Goal: Task Accomplishment & Management: Manage account settings

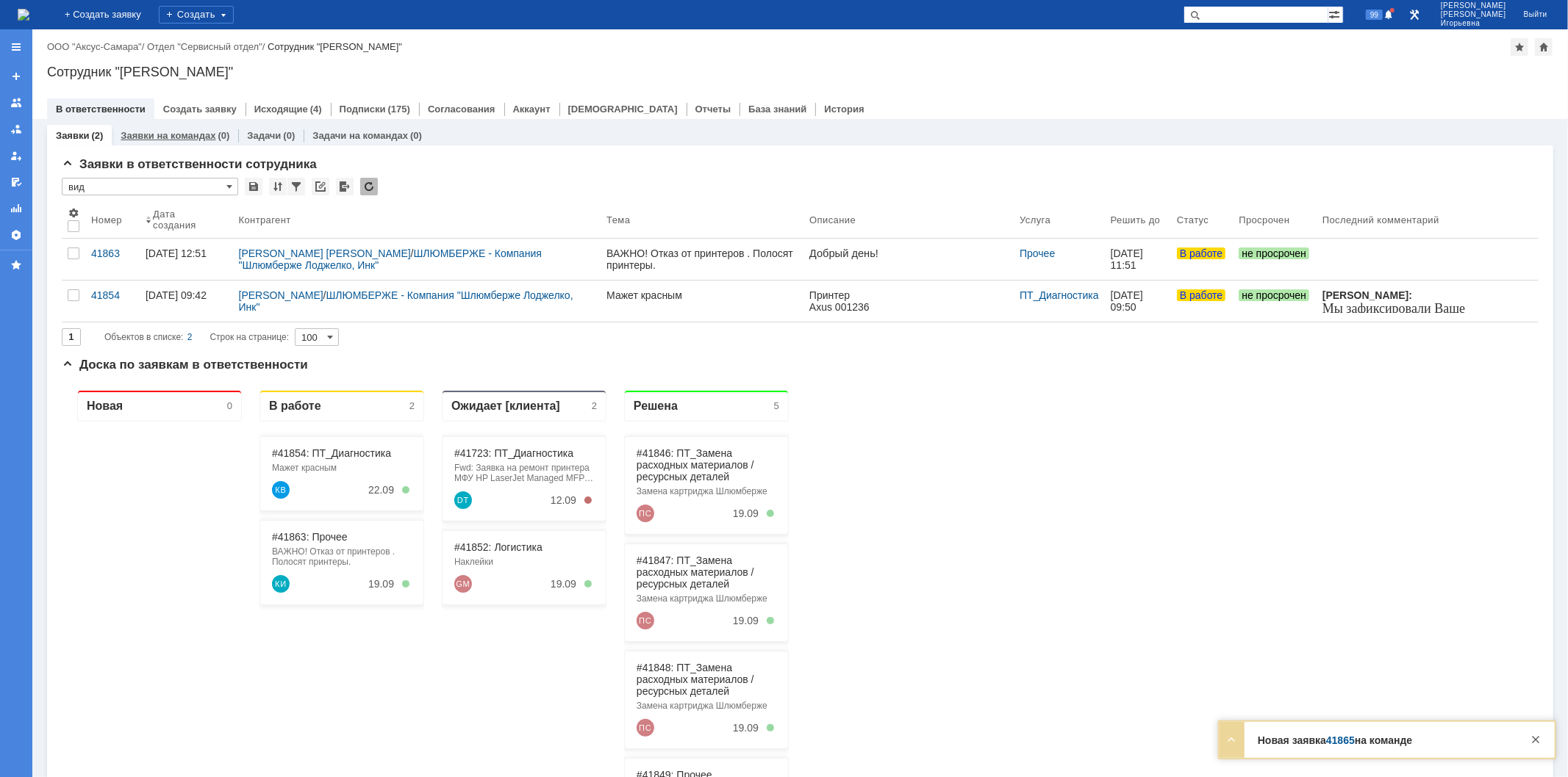
click at [151, 127] on div "Заявки на командах (0)" at bounding box center [174, 136] width 126 height 21
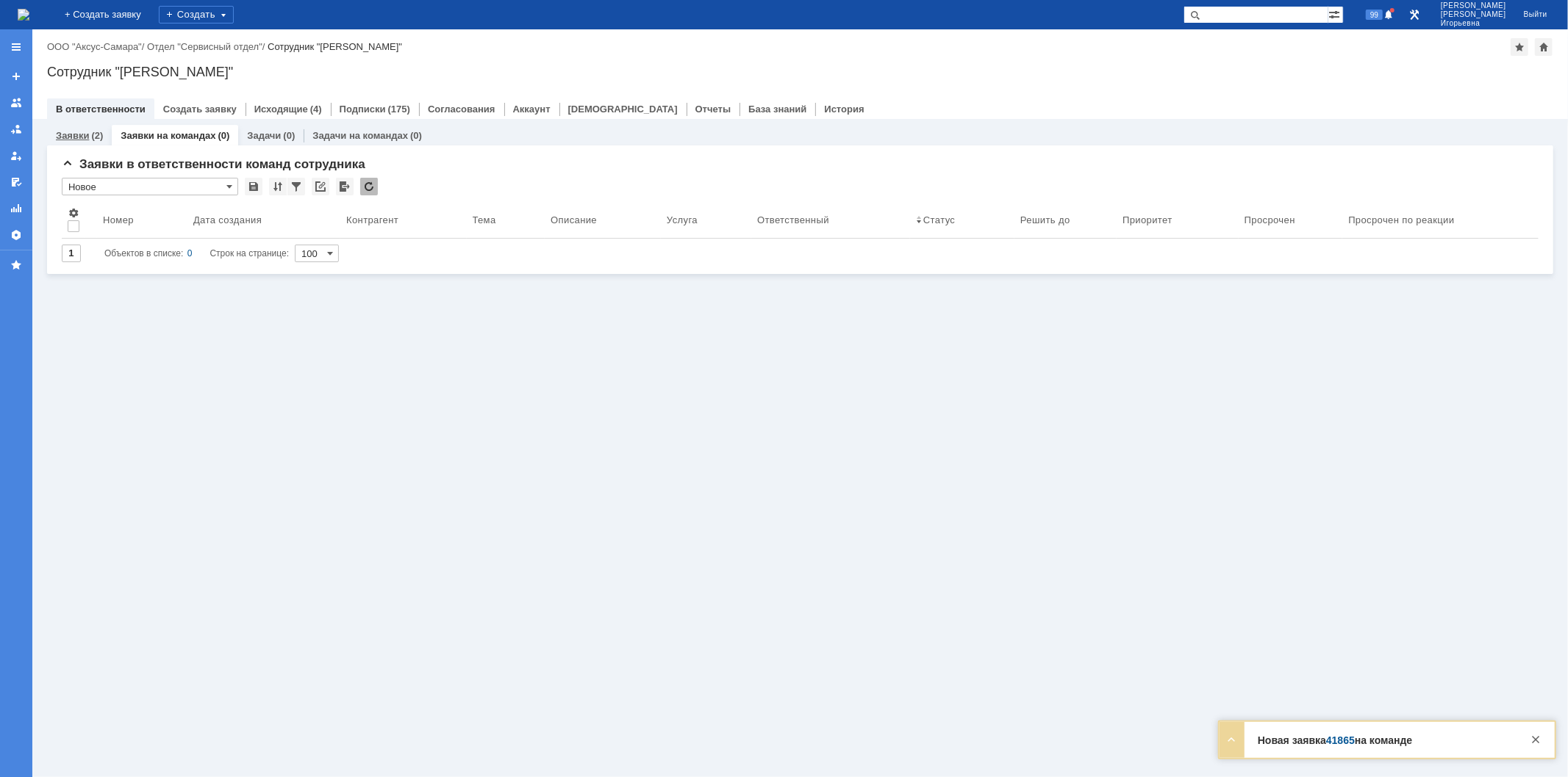
click at [76, 135] on link "Заявки" at bounding box center [73, 135] width 33 height 11
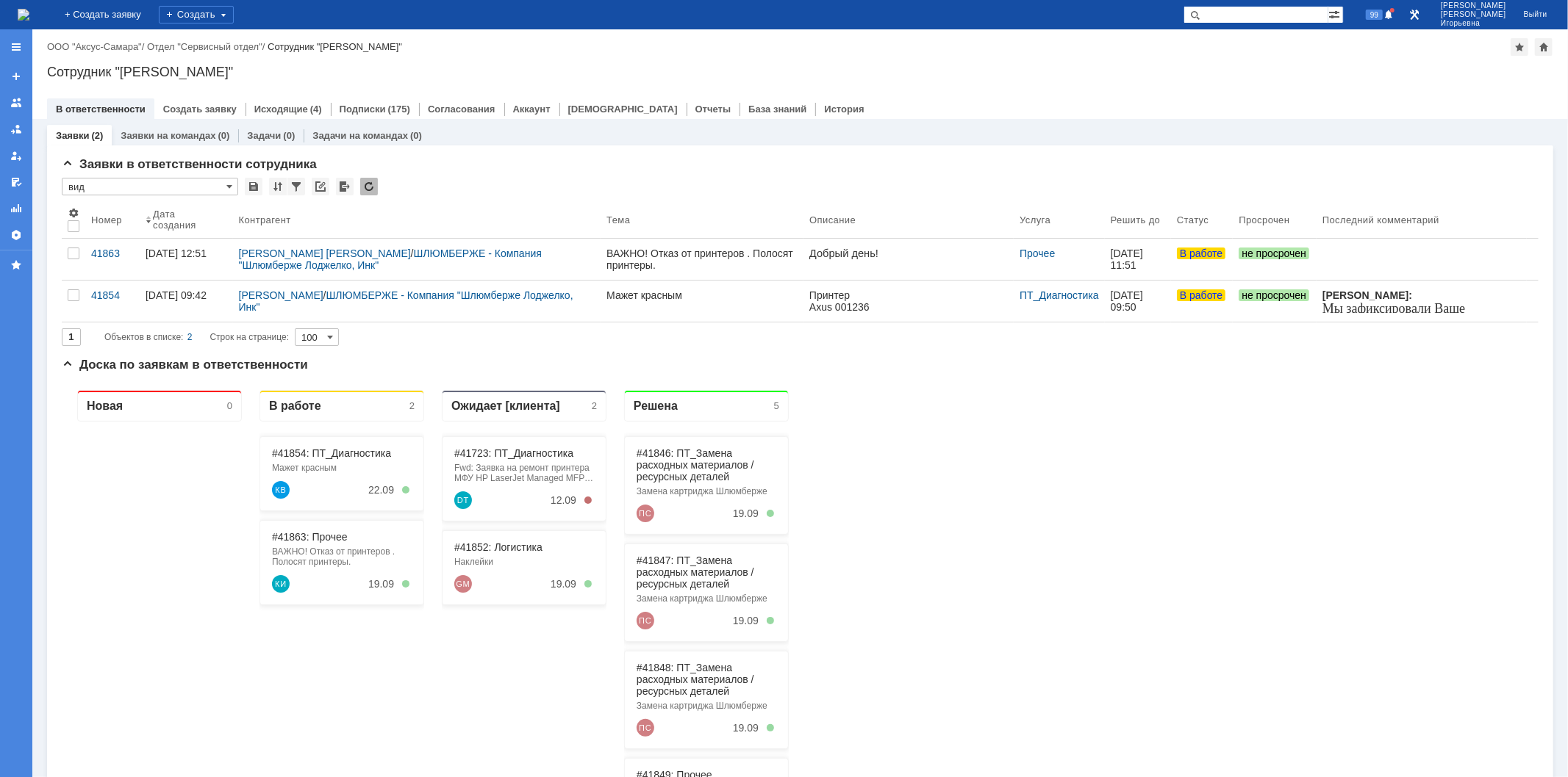
click at [1274, 11] on input "text" at bounding box center [1255, 15] width 145 height 18
type input "41865"
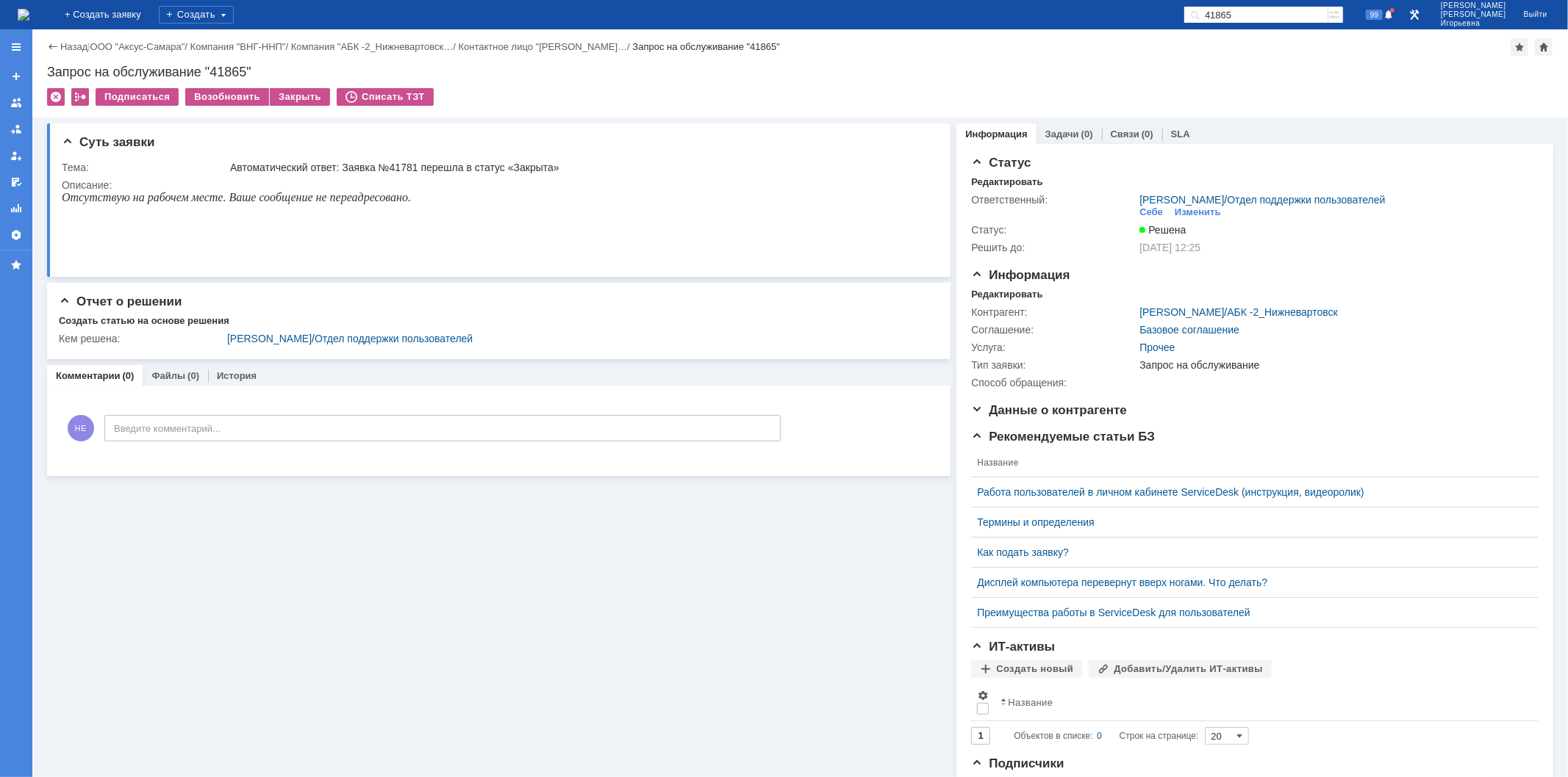
click at [30, 11] on img at bounding box center [23, 14] width 11 height 11
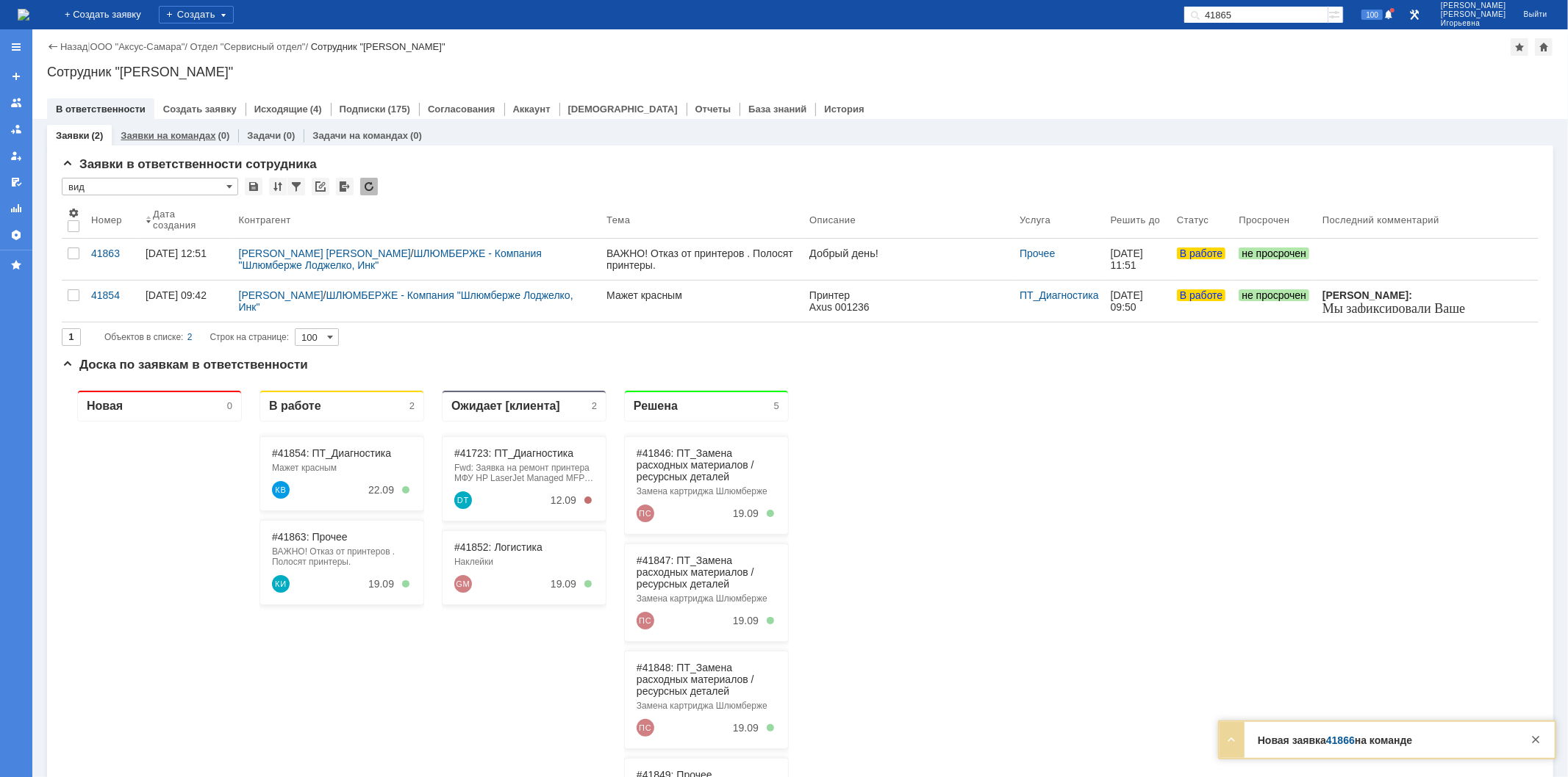
click at [153, 136] on link "Заявки на командах" at bounding box center [168, 135] width 95 height 11
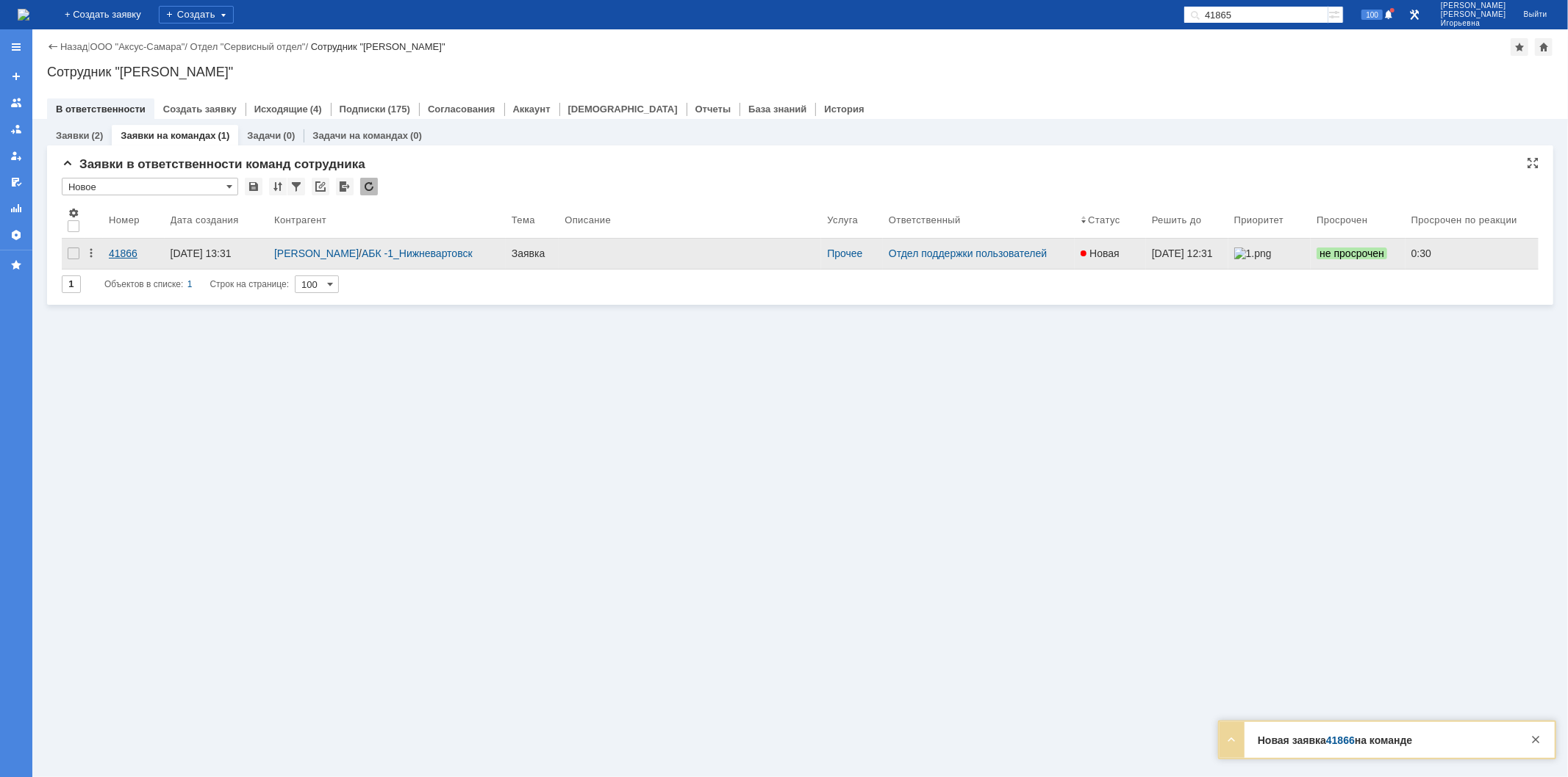
click at [125, 254] on div "41866" at bounding box center [133, 253] width 50 height 11
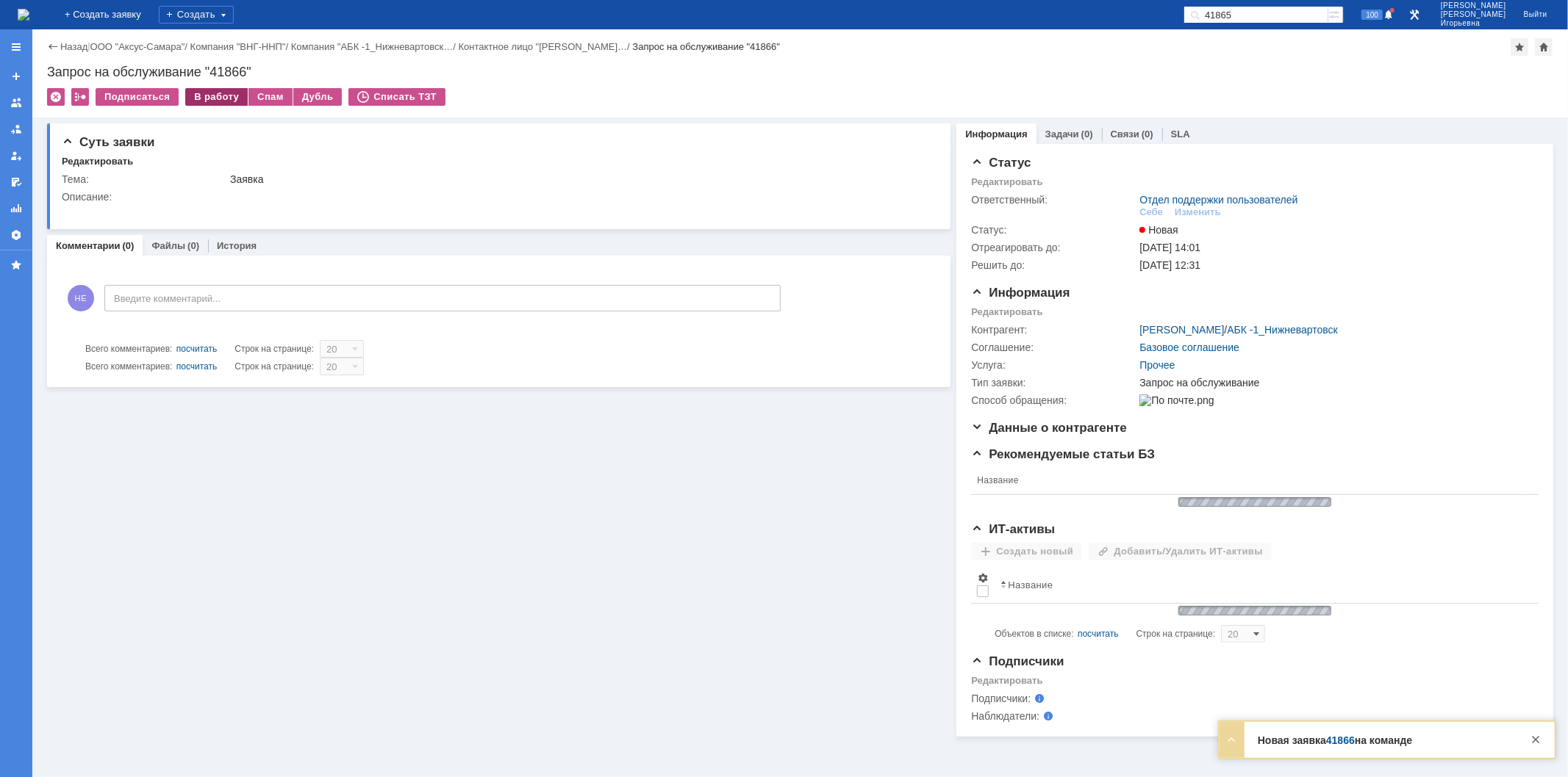
click at [206, 97] on div "В работу" at bounding box center [216, 97] width 62 height 18
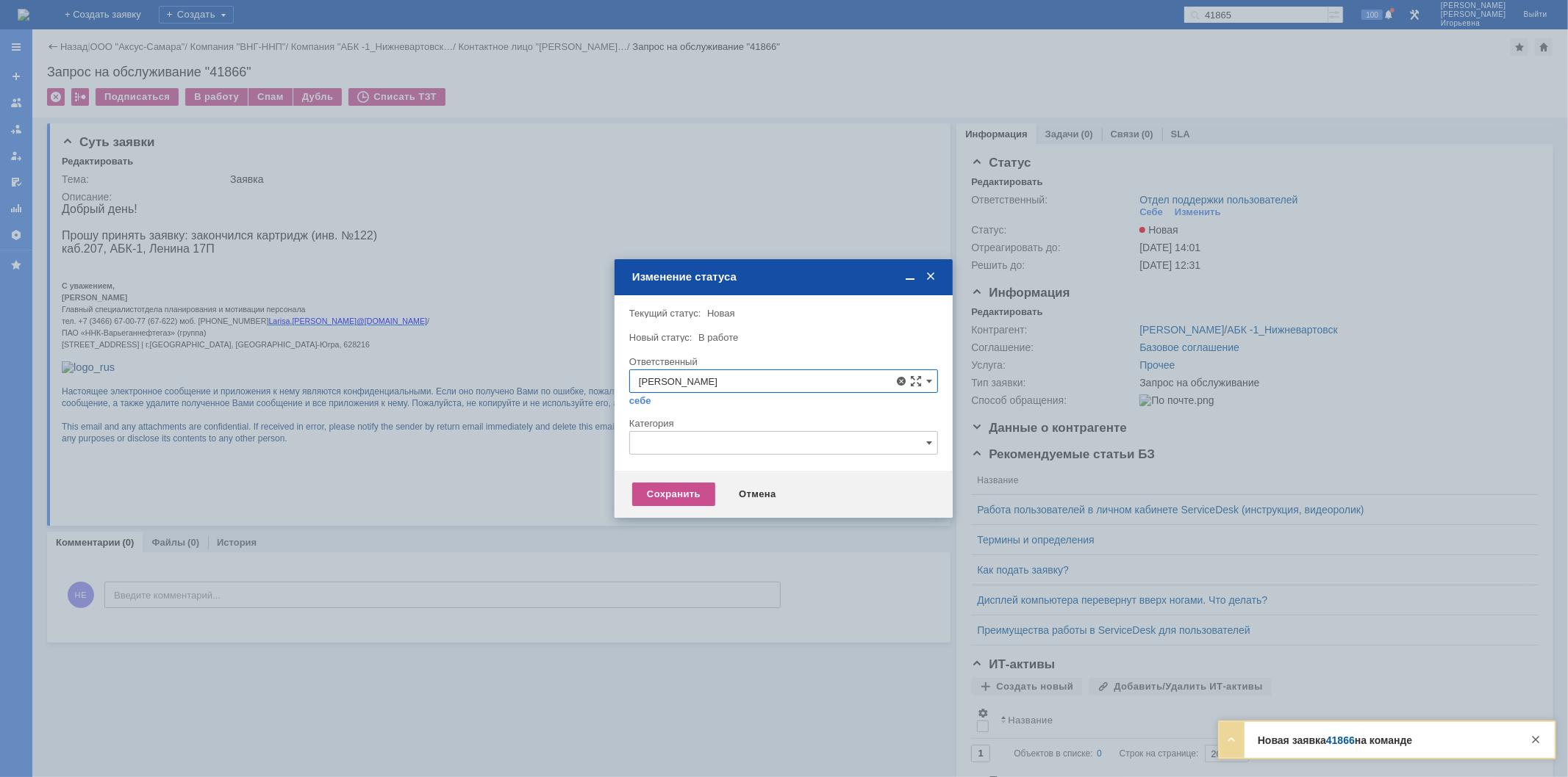
click at [717, 484] on span "Орлова Елена Владимировна" at bounding box center [784, 487] width 289 height 11
type input "Орлова Елена Владимировна"
click at [685, 491] on div "Сохранить" at bounding box center [673, 494] width 83 height 24
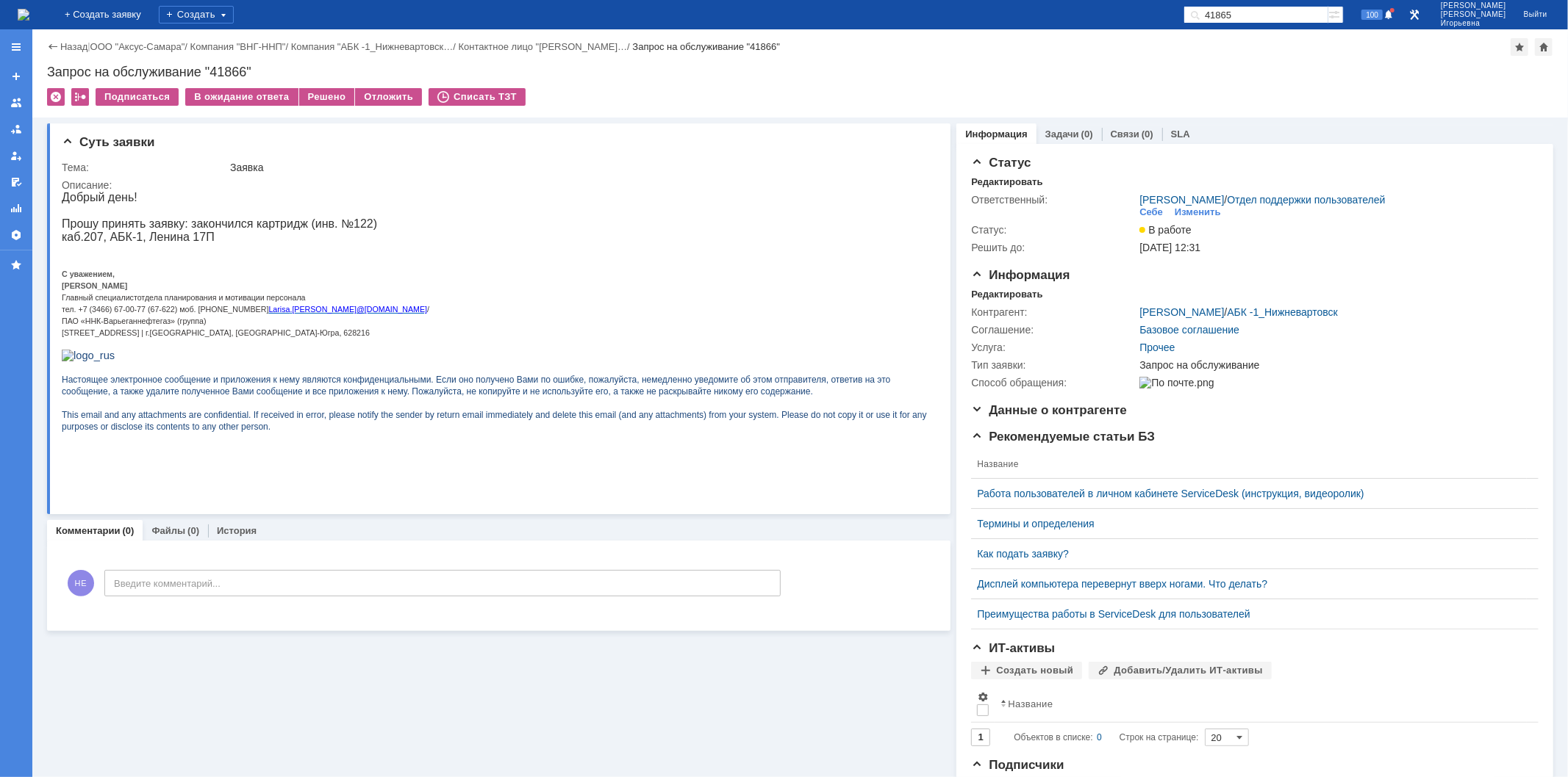
click at [231, 69] on div "Запрос на обслуживание "41866"" at bounding box center [800, 72] width 1506 height 15
click at [231, 69] on div "Запрос на обслуживание "41866"" at bounding box center [800, 72] width 1506 height 15
copy div "41866"
click at [30, 11] on img at bounding box center [23, 14] width 11 height 11
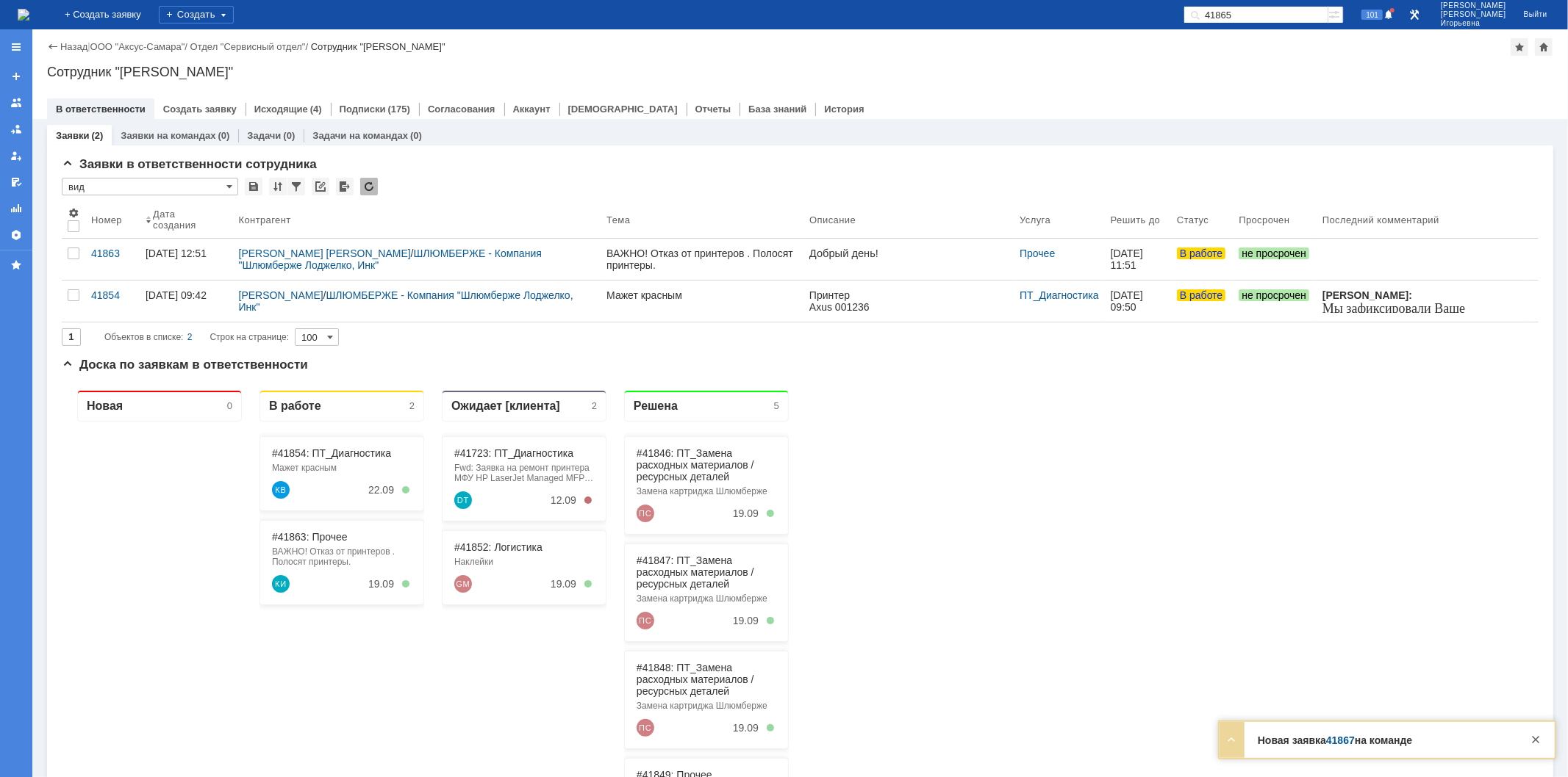
click at [1281, 18] on input "41865" at bounding box center [1255, 15] width 145 height 18
type input "41867"
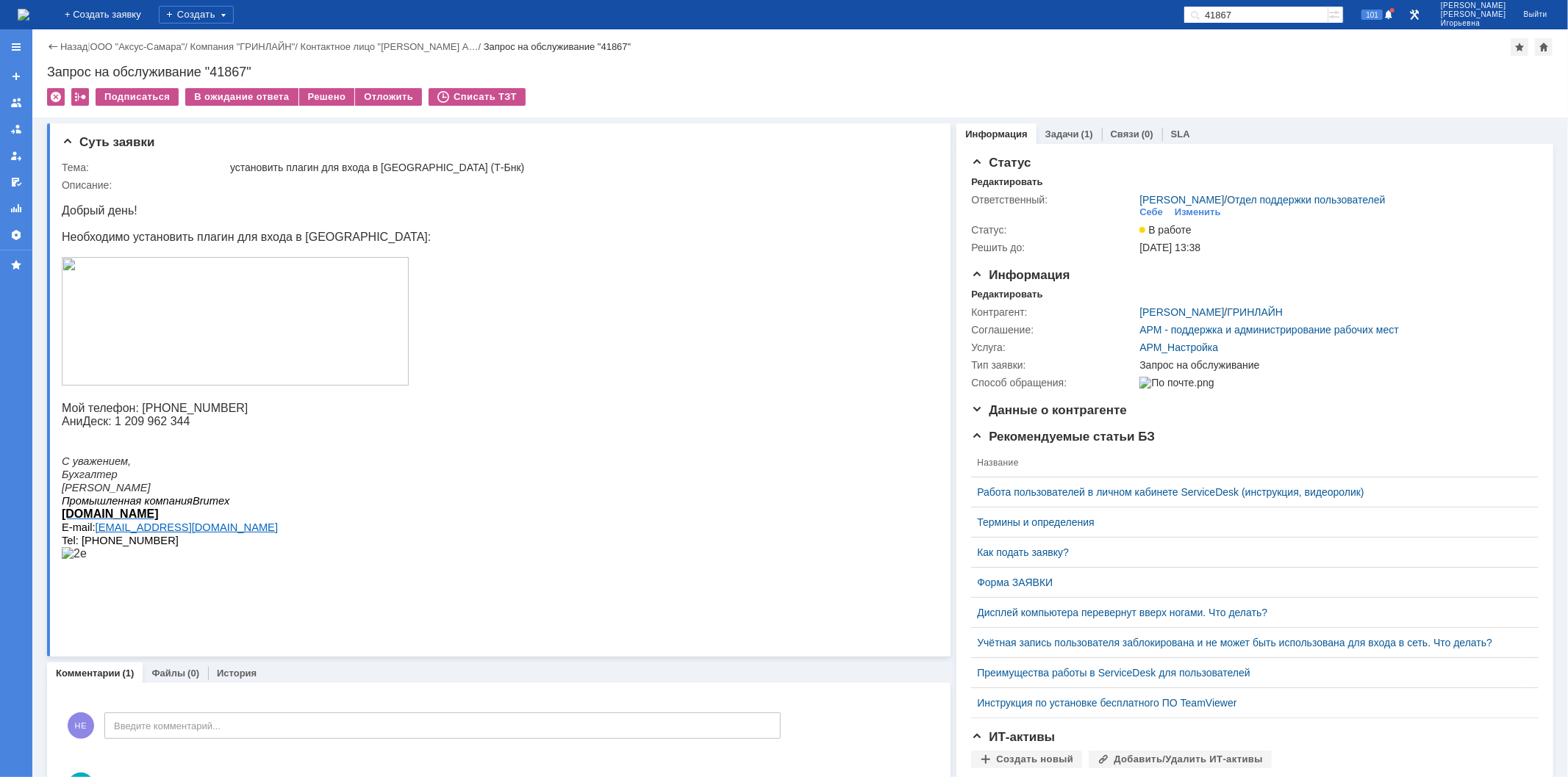
click at [30, 13] on img at bounding box center [23, 14] width 11 height 11
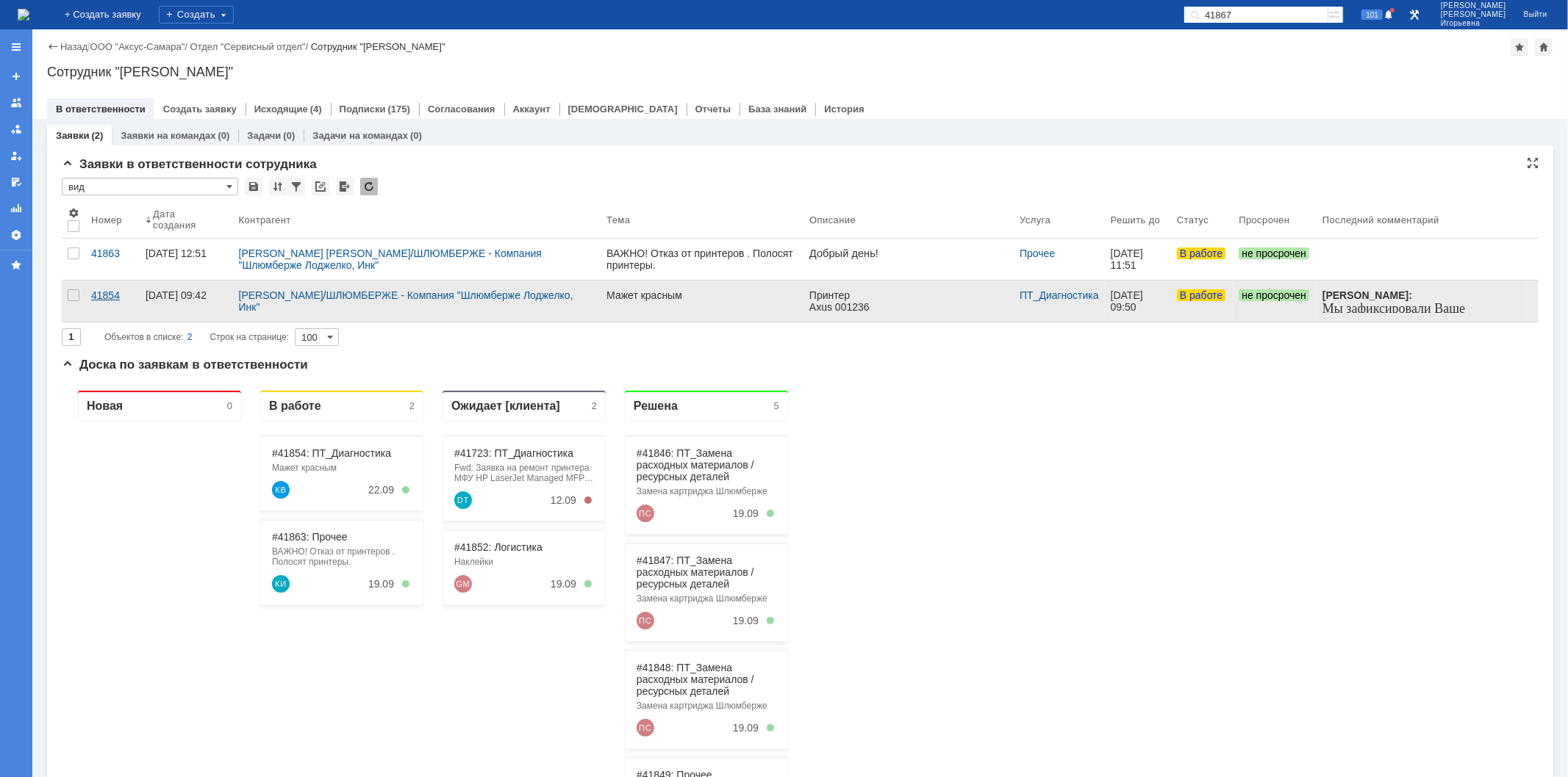
click at [103, 297] on div "41854" at bounding box center [112, 294] width 43 height 11
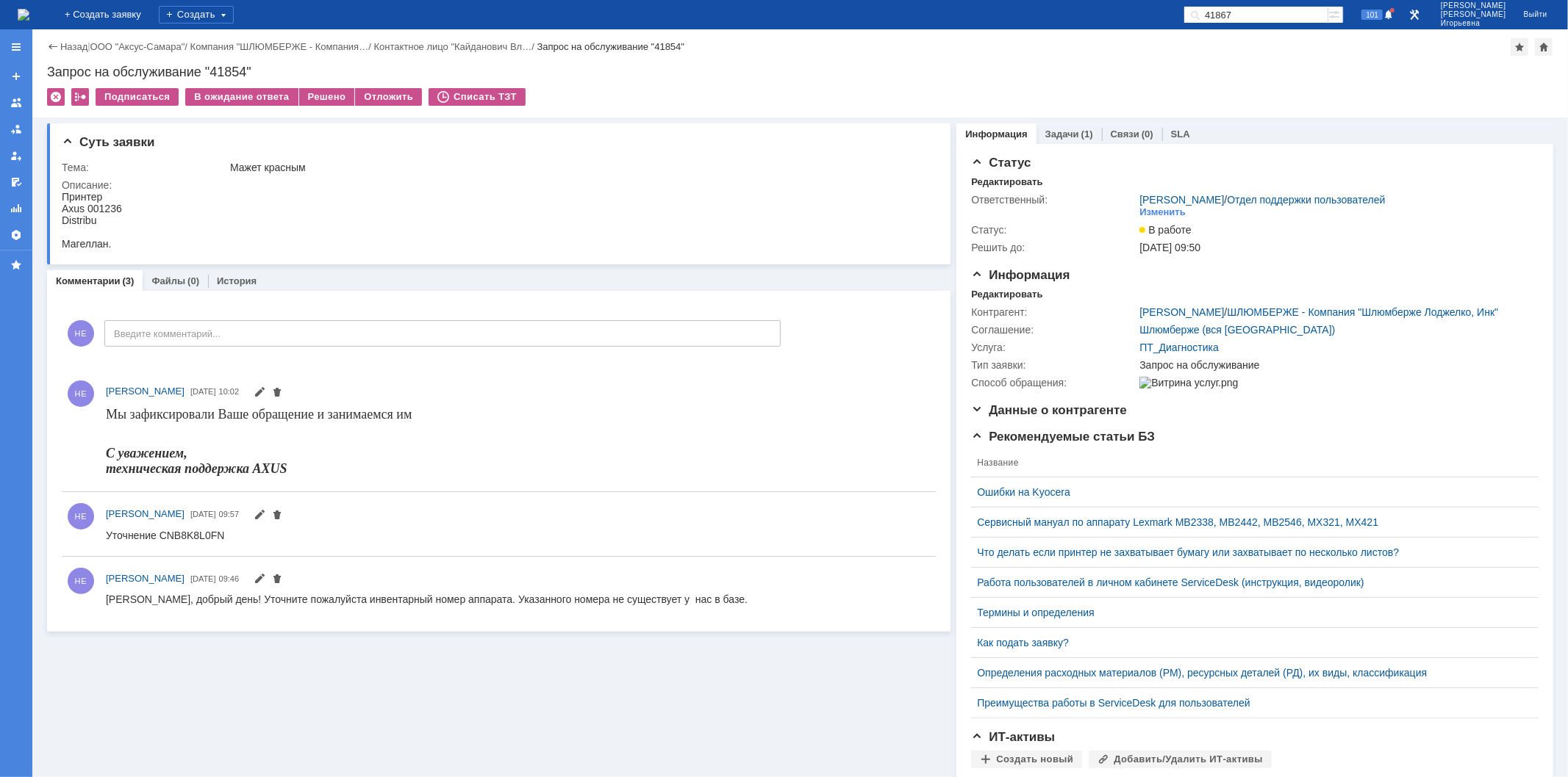
click at [30, 11] on img at bounding box center [23, 14] width 11 height 11
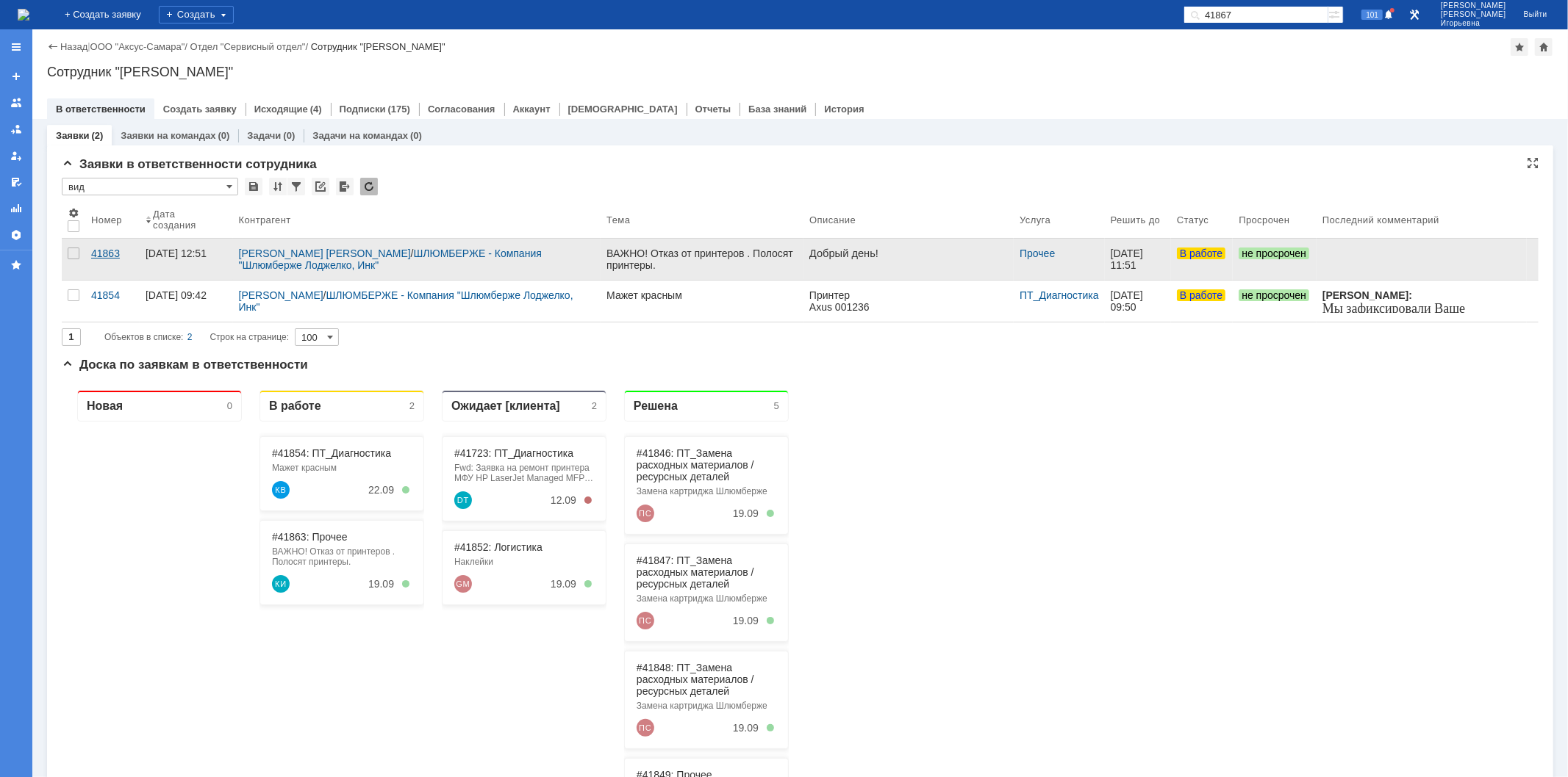
click at [103, 255] on div "41863" at bounding box center [112, 253] width 43 height 11
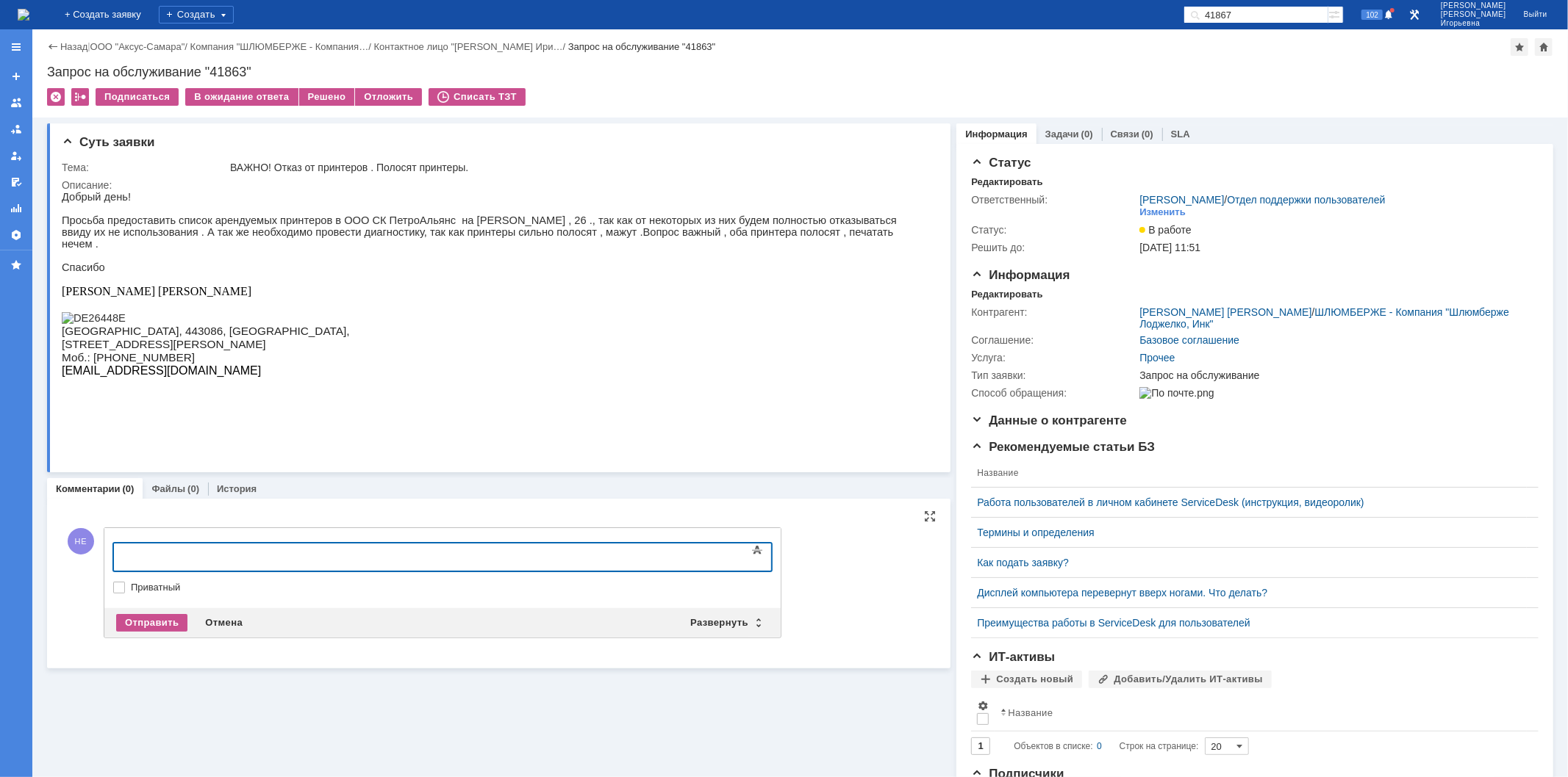
drag, startPoint x: 758, startPoint y: 618, endPoint x: 797, endPoint y: 583, distance: 52.4
click at [761, 618] on div "Развернуть" at bounding box center [725, 623] width 88 height 18
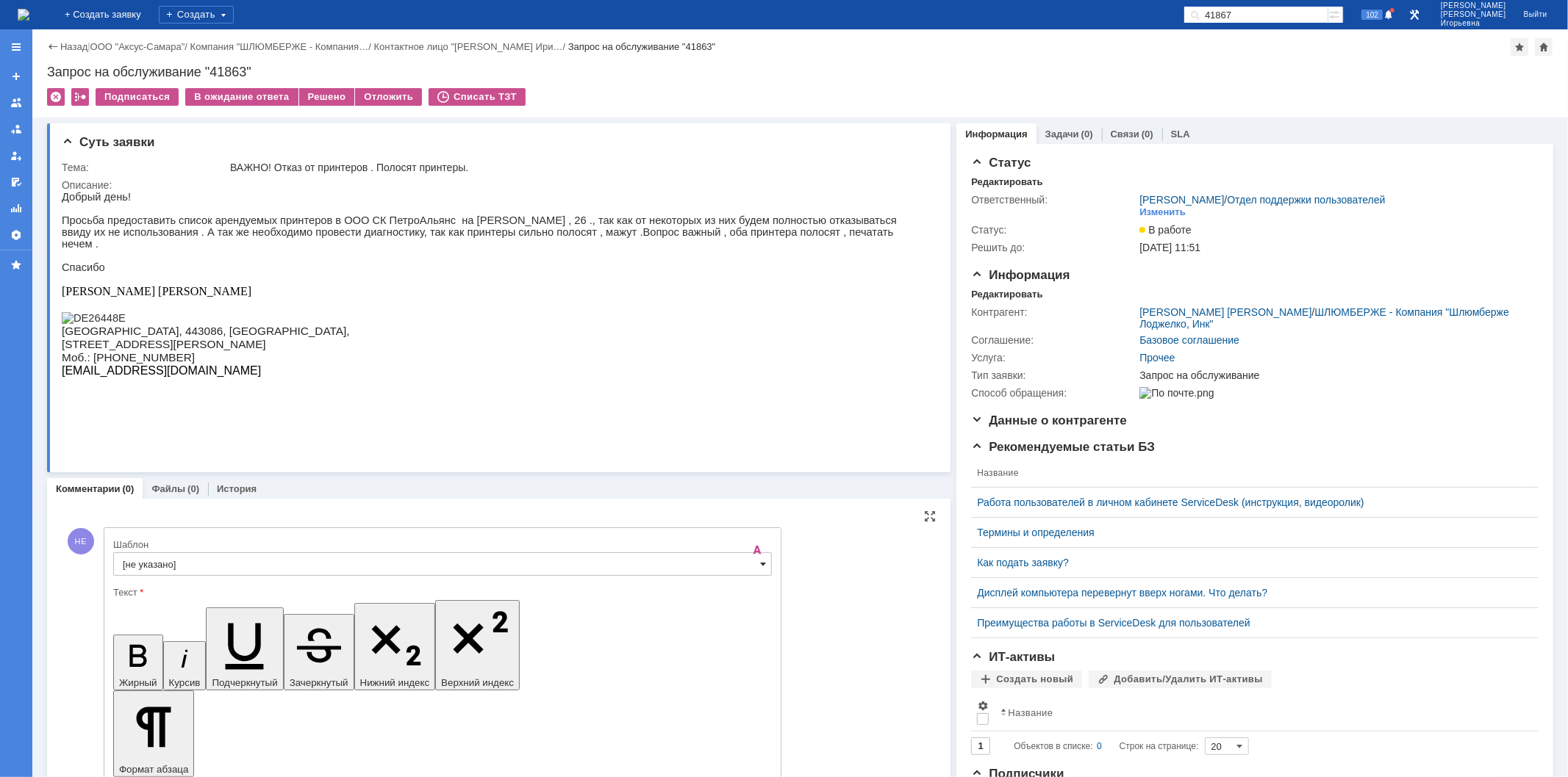
click at [760, 562] on span at bounding box center [763, 563] width 6 height 11
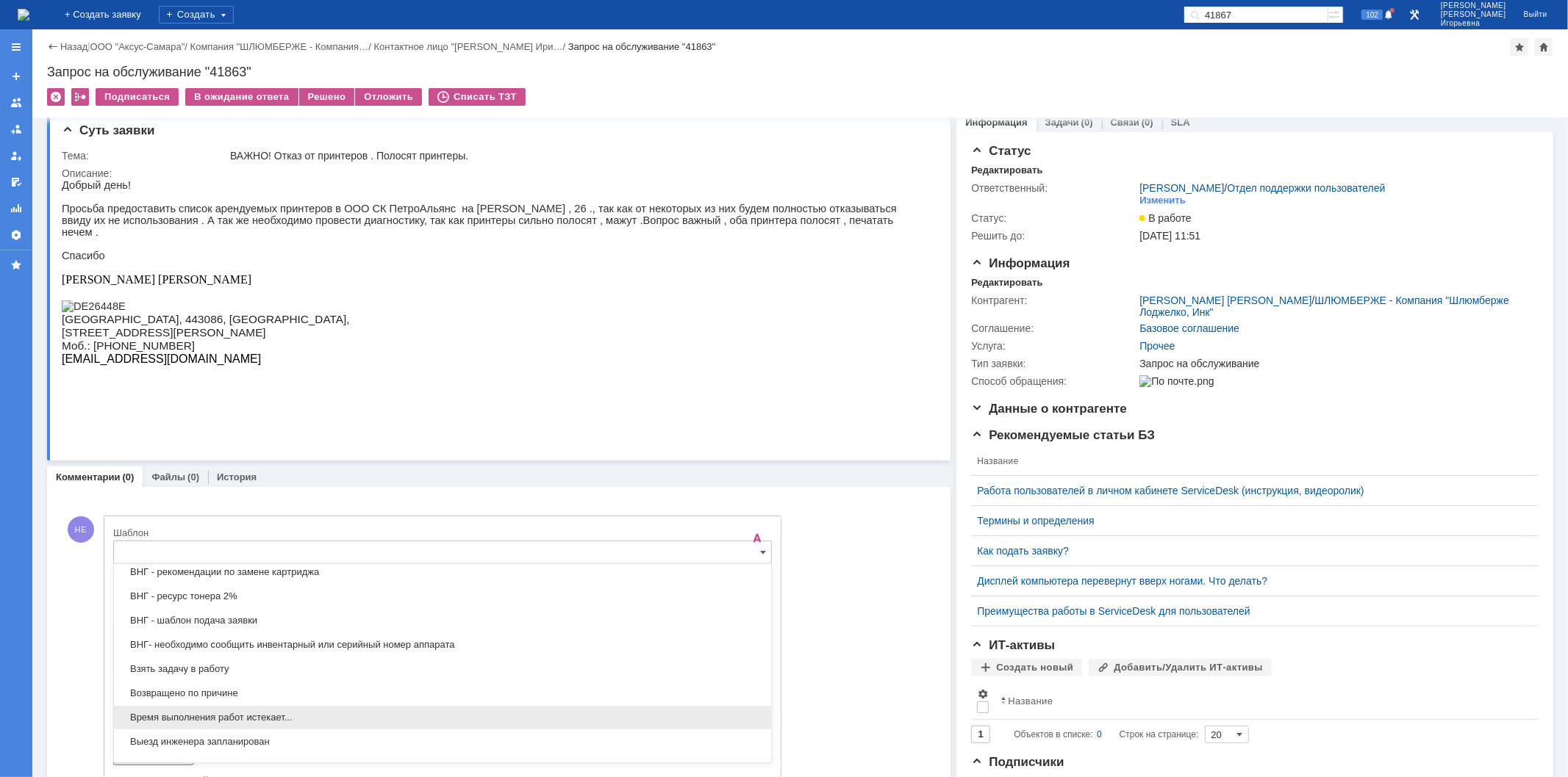
scroll to position [514, 0]
drag, startPoint x: 148, startPoint y: 721, endPoint x: 45, endPoint y: 104, distance: 625.5
click at [148, 721] on span "Выезд инженера запланирован" at bounding box center [443, 719] width 640 height 11
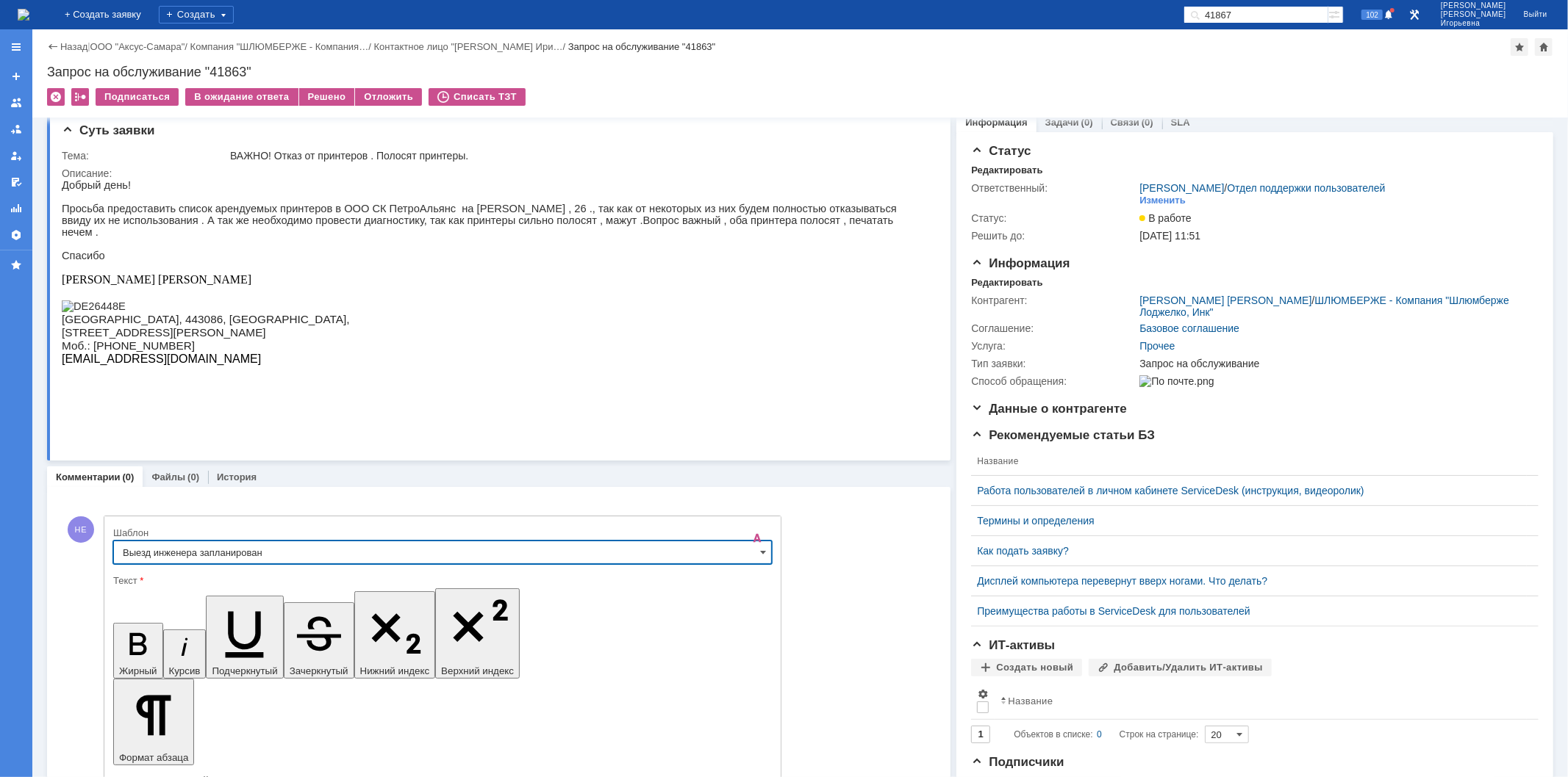
type input "Выезд инженера запланирован"
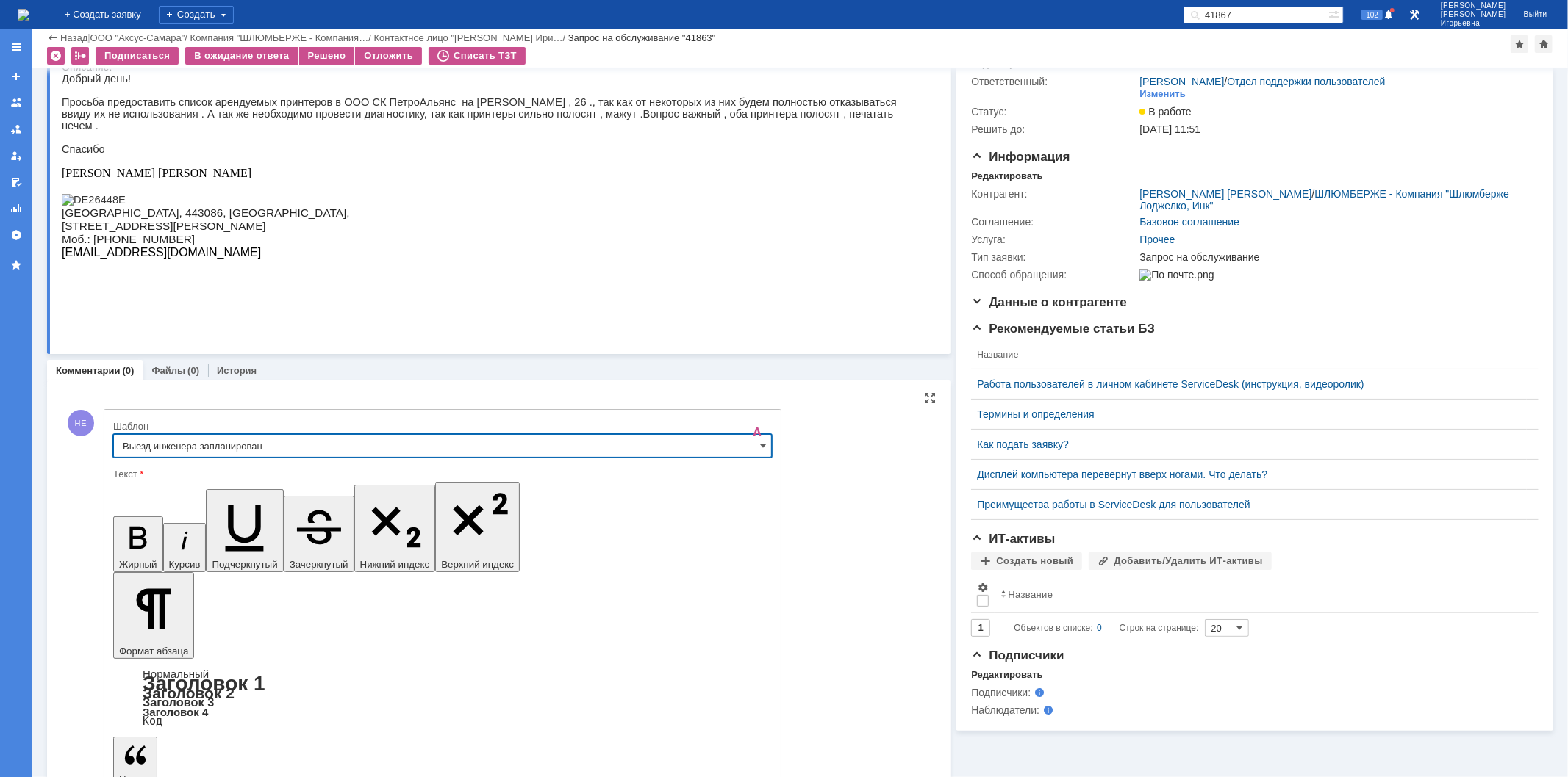
scroll to position [67, 0]
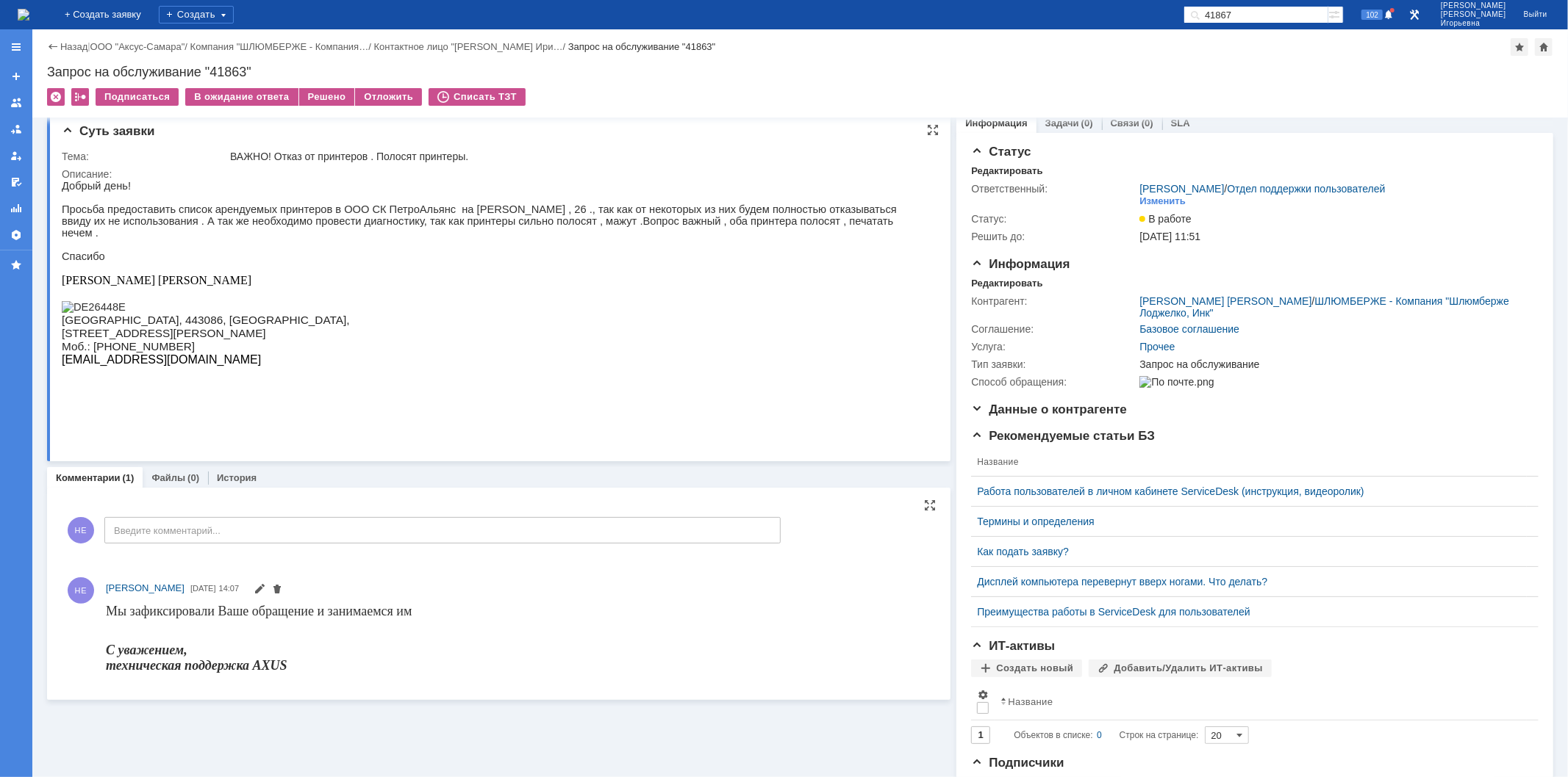
scroll to position [0, 0]
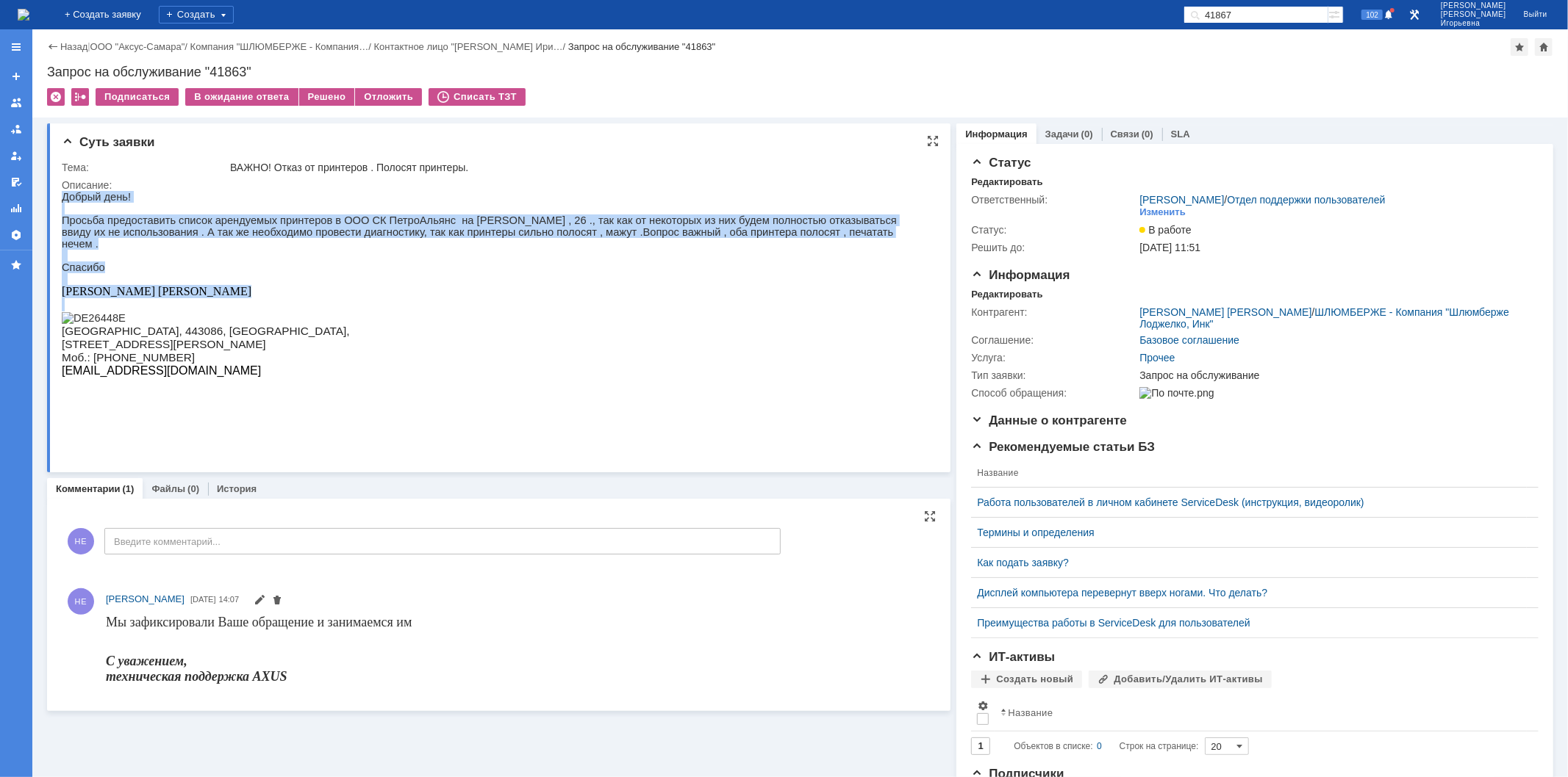
drag, startPoint x: 250, startPoint y: 302, endPoint x: 54, endPoint y: 216, distance: 214.0
click at [61, 216] on html "Добрый день! Просьба предоставить список арендуемых принтеров в ООО СК ПетроАль…" at bounding box center [492, 295] width 861 height 210
copy div "Добрый день! Просьба предоставить список арендуемых принтеров в ООО СК ПетроАль…"
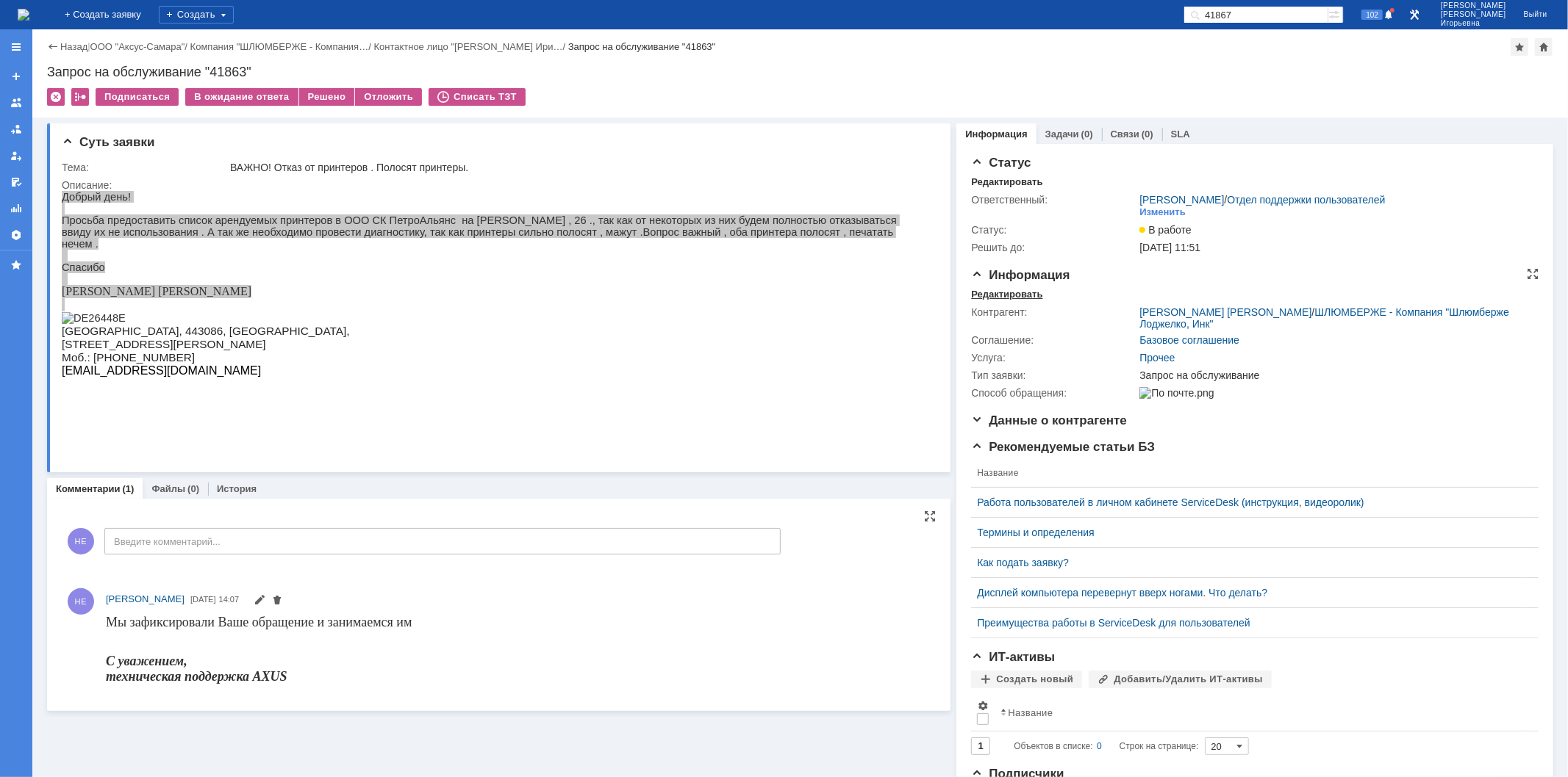
click at [1004, 291] on div "Редактировать" at bounding box center [1006, 294] width 71 height 11
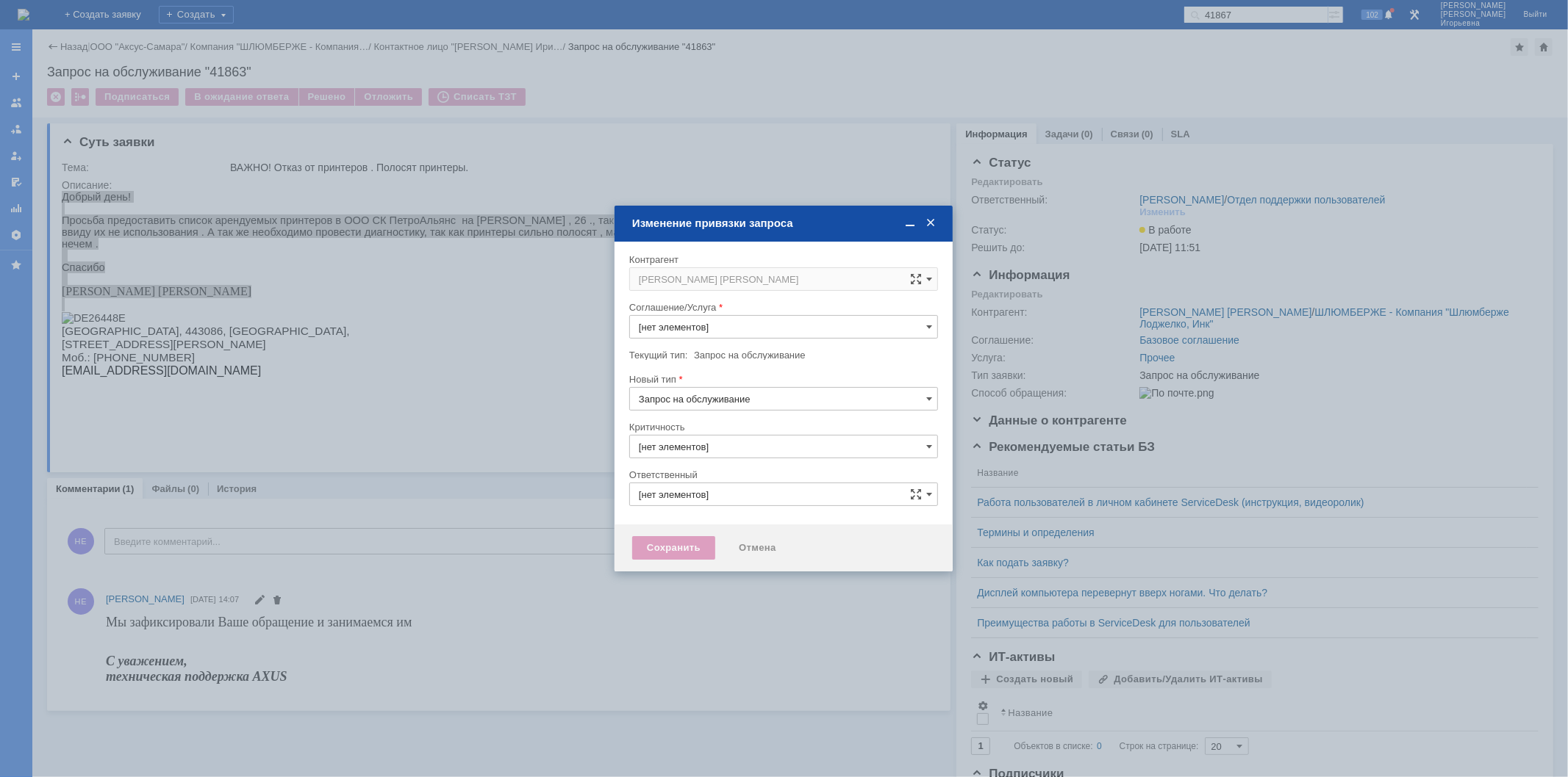
type input "3. Низкая"
type input "Носенкова Елена Игорьевна"
type input "Прочее"
type input "[не указано]"
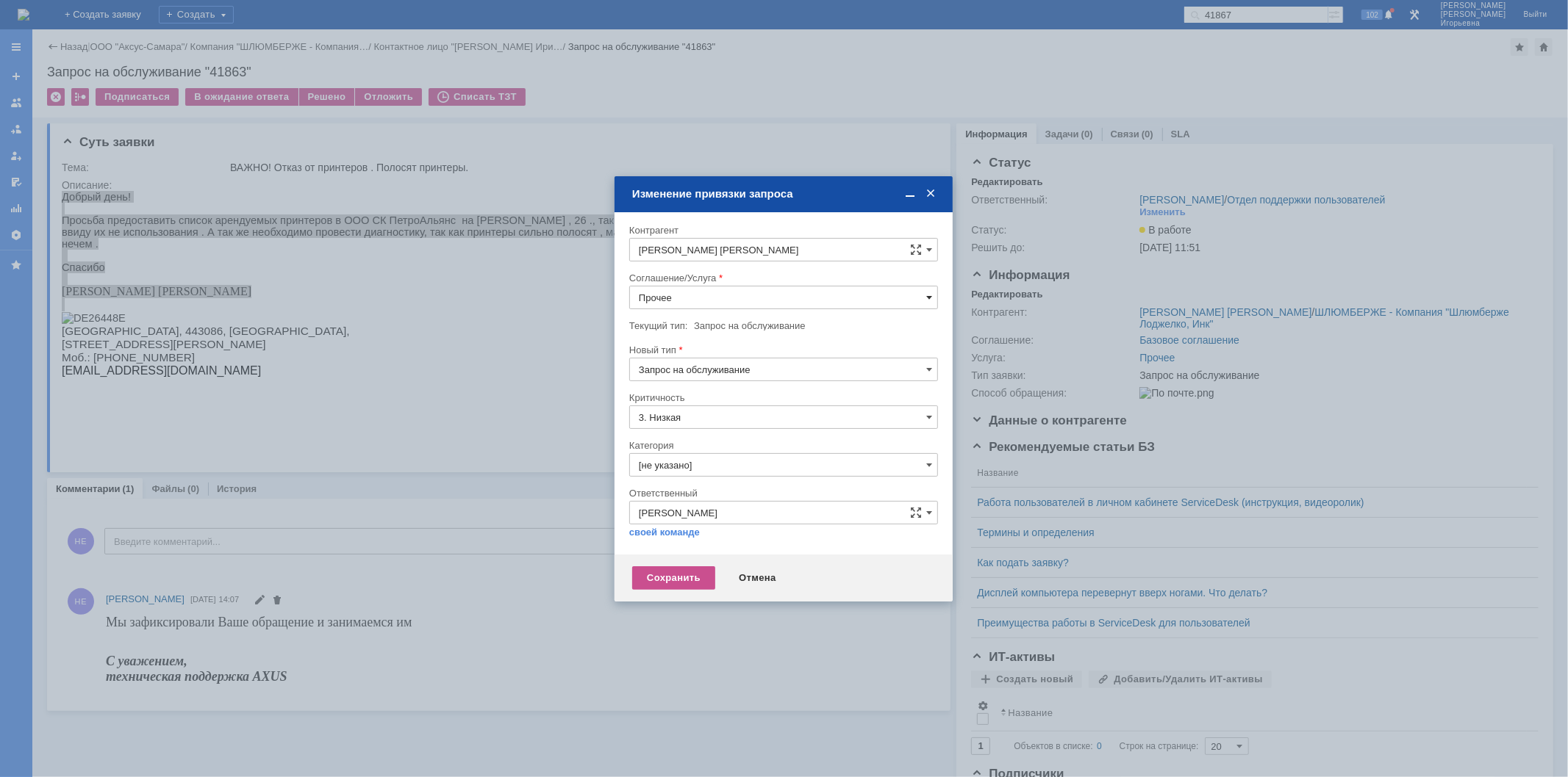
click at [929, 293] on span at bounding box center [929, 297] width 6 height 11
click at [699, 476] on span "ПТ_Диагностика" at bounding box center [784, 476] width 289 height 11
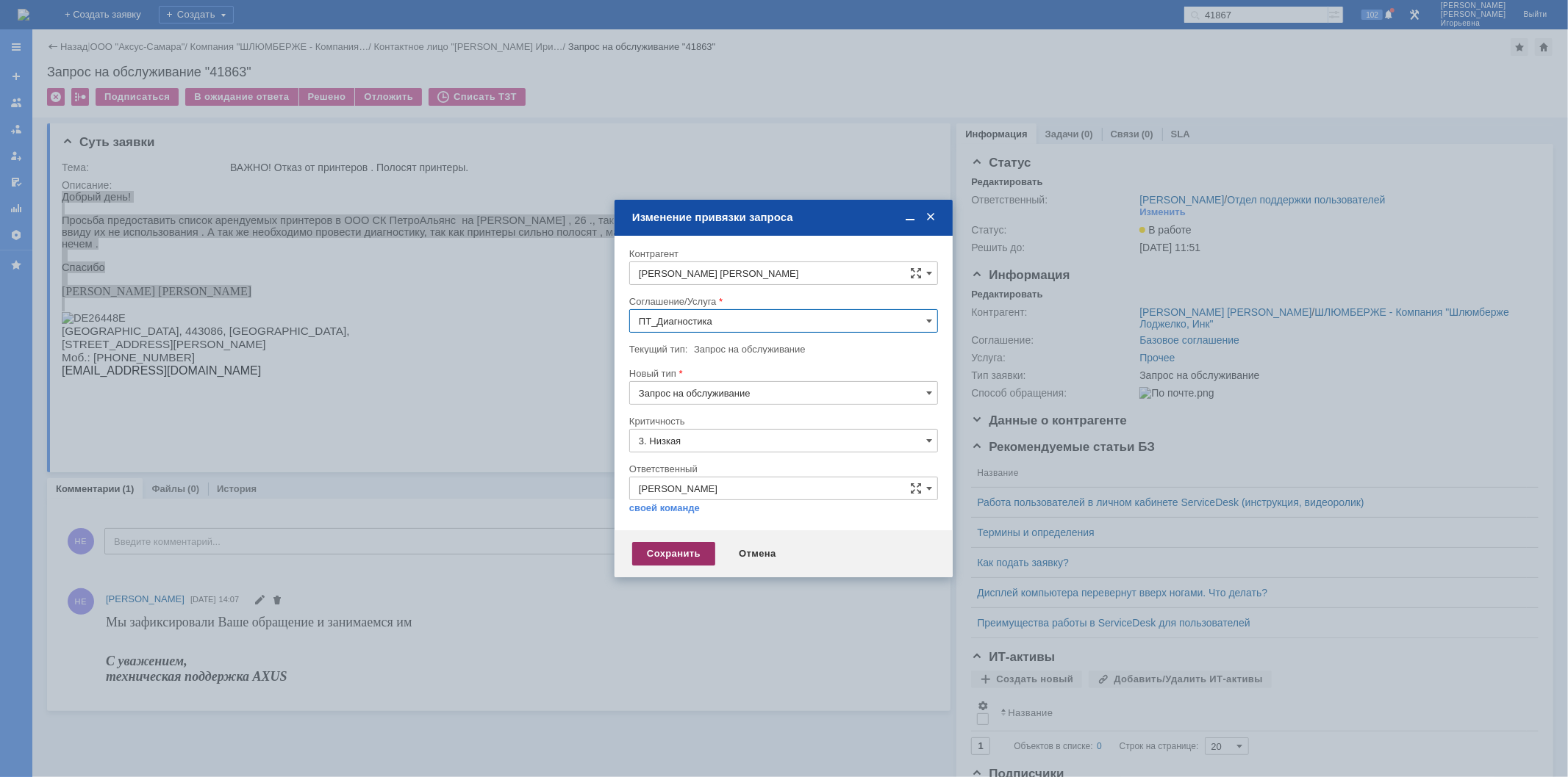
type input "ПТ_Диагностика"
click at [674, 554] on div "Сохранить" at bounding box center [673, 554] width 83 height 24
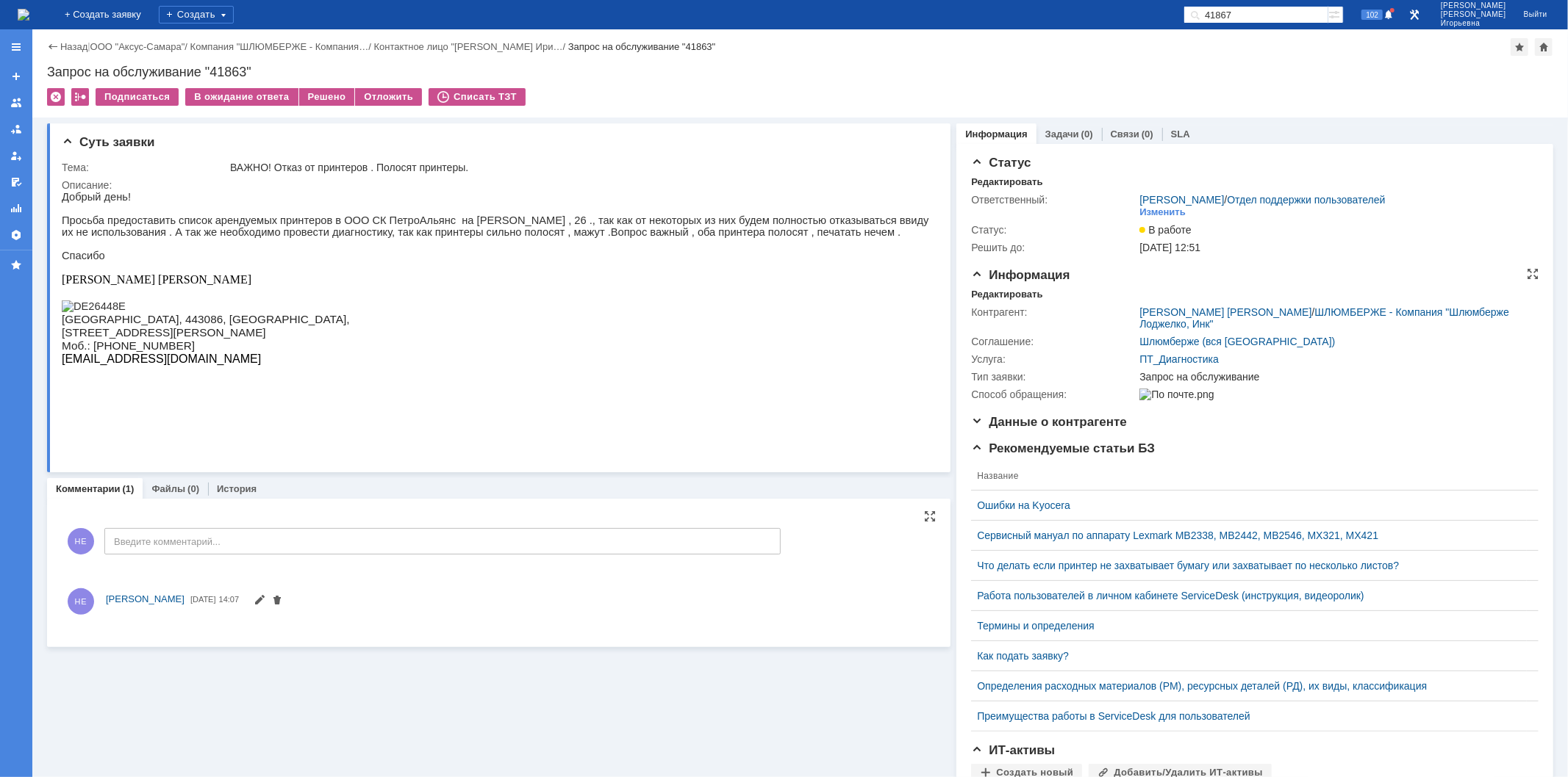
scroll to position [0, 0]
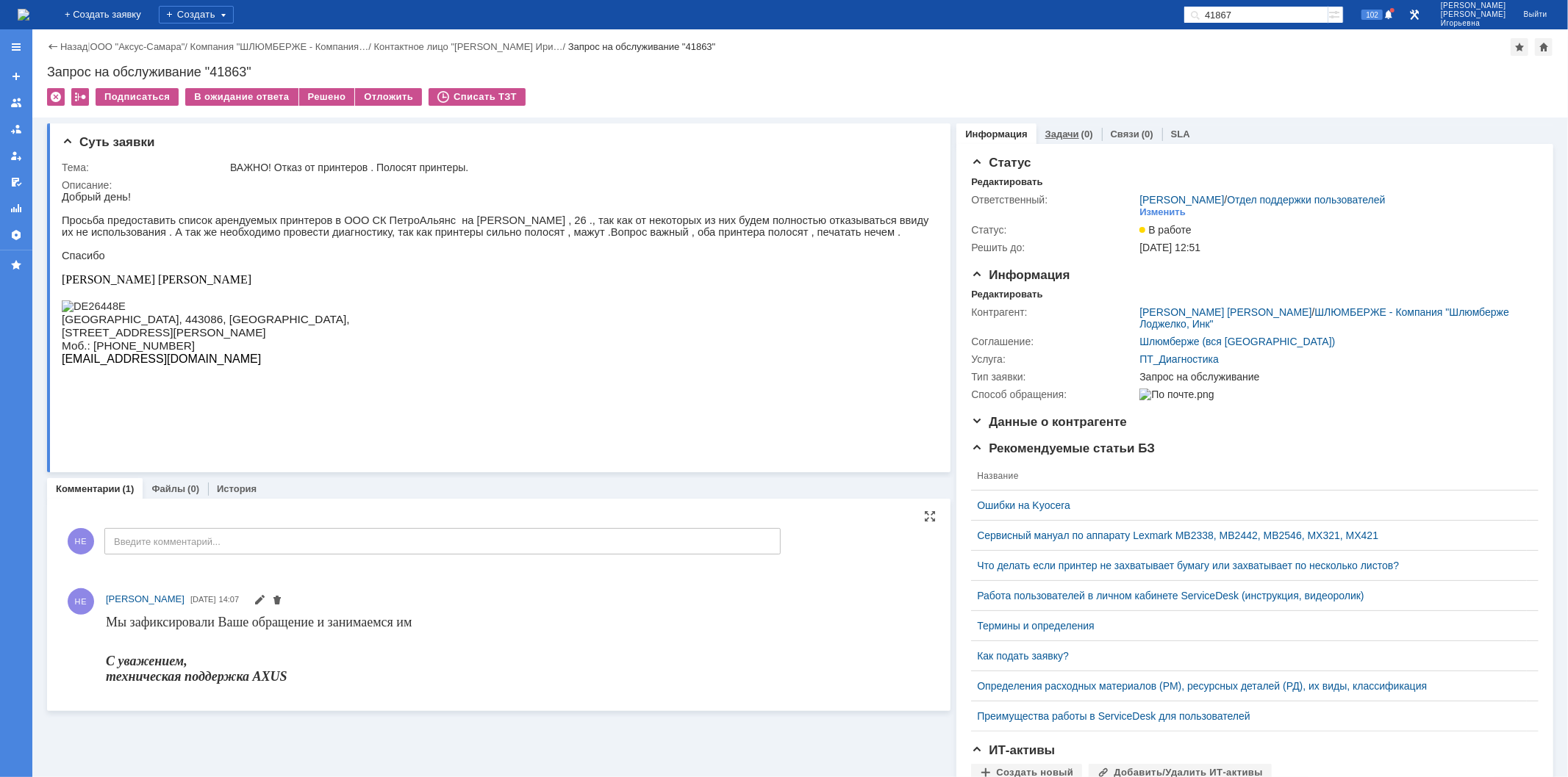
click at [1051, 130] on link "Задачи" at bounding box center [1061, 134] width 34 height 11
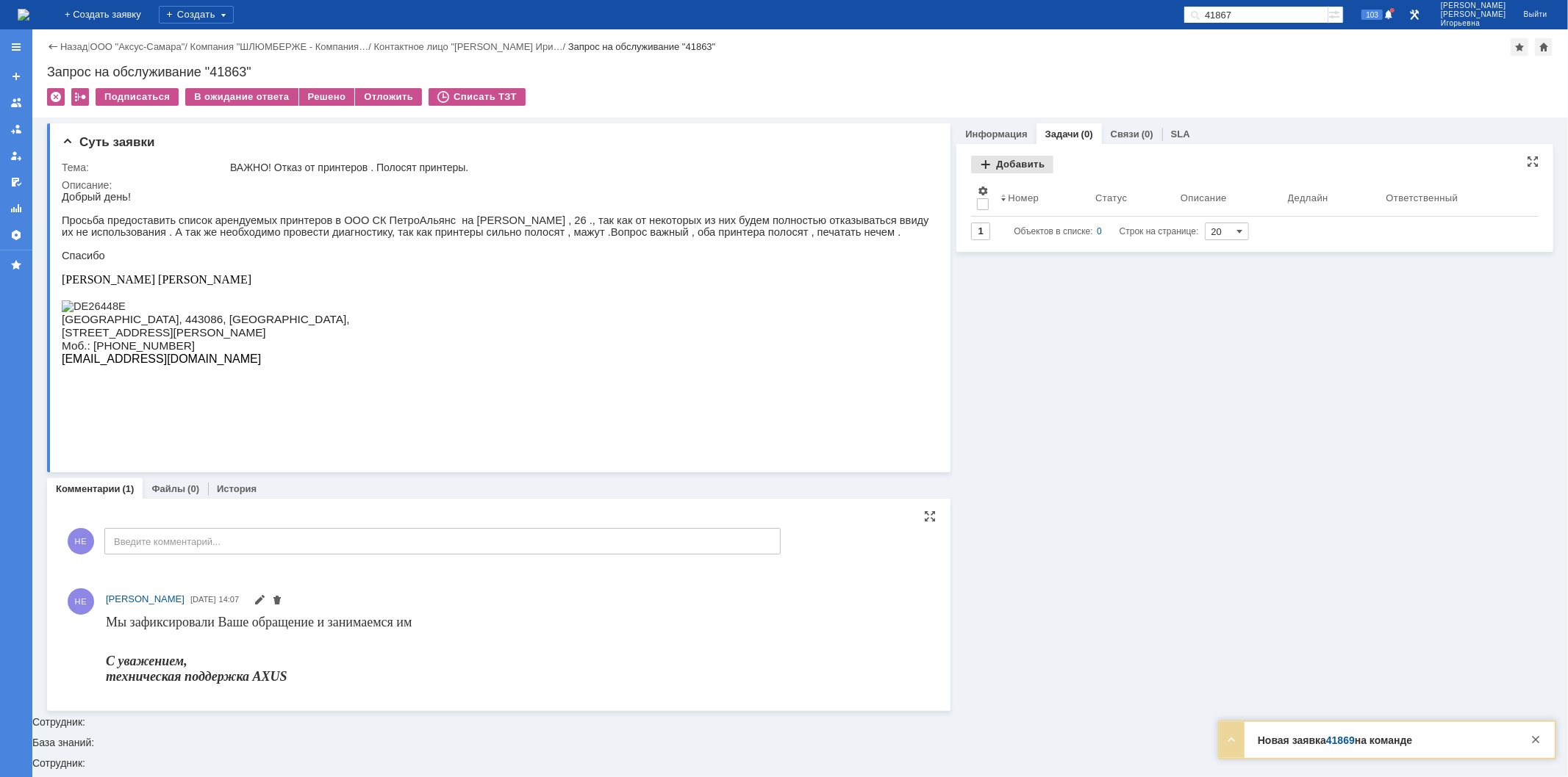
click at [999, 165] on div "Добавить" at bounding box center [1012, 165] width 82 height 18
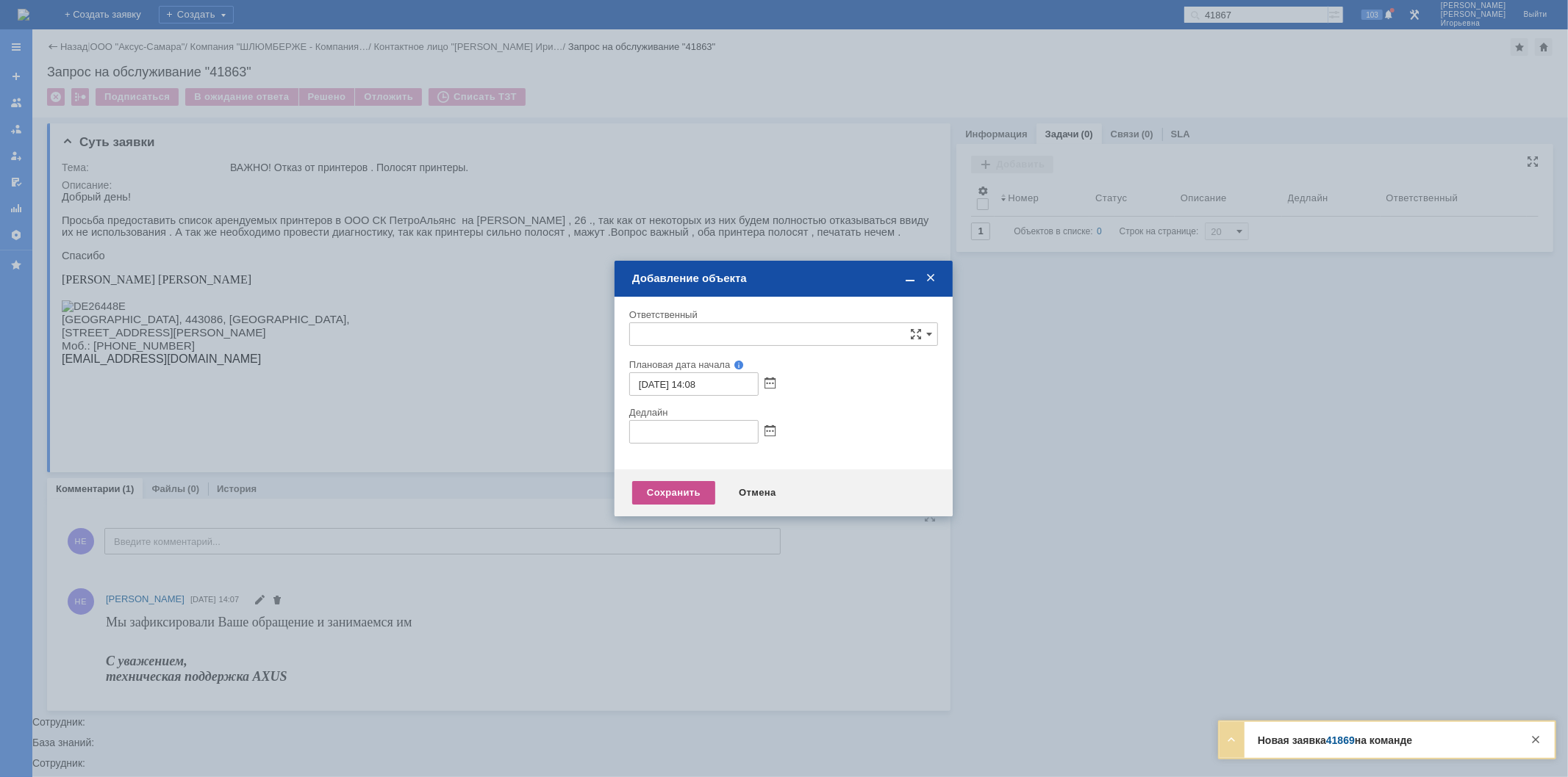
type input "[не указано]"
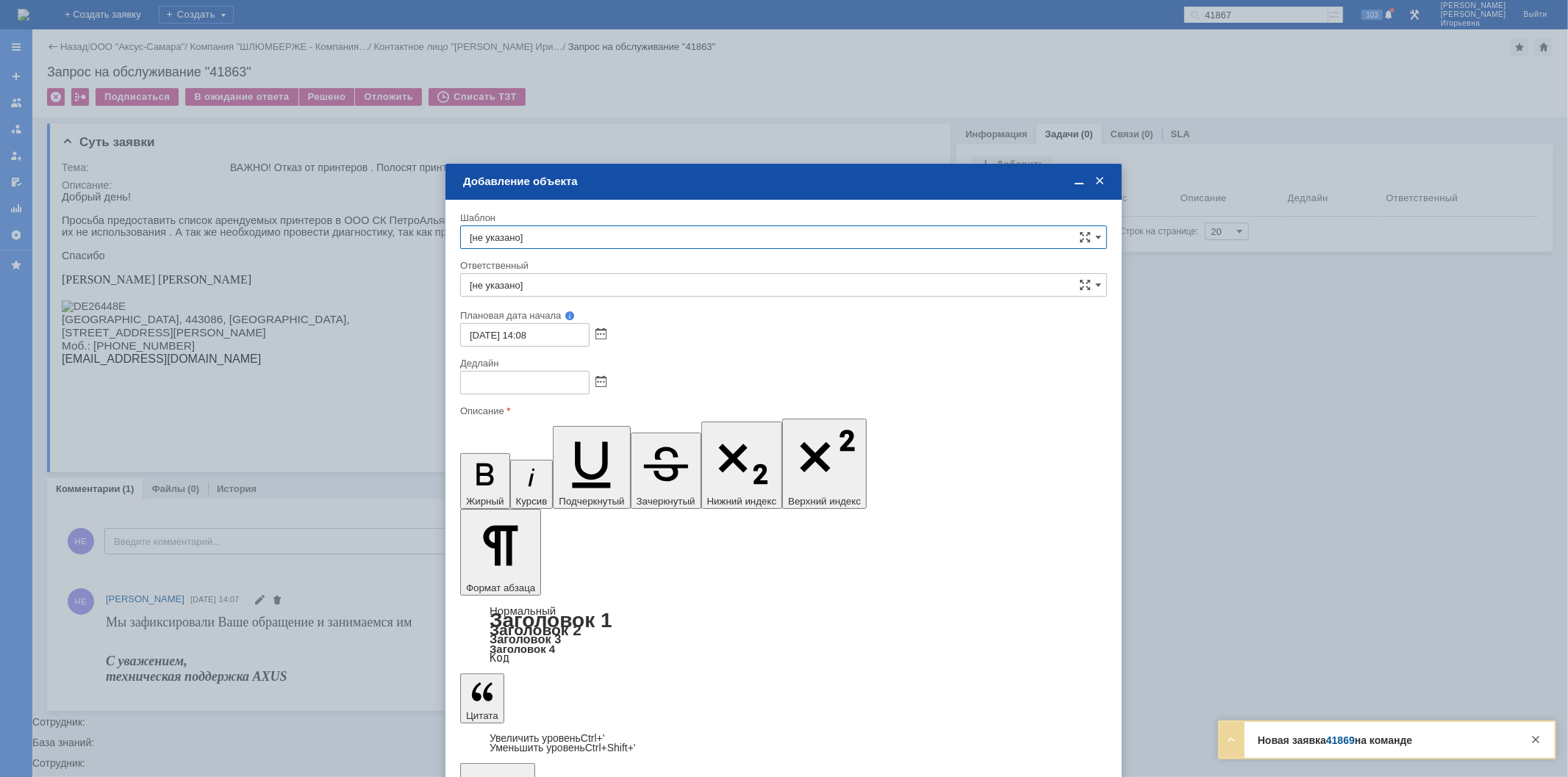
click at [538, 235] on input "[не указано]" at bounding box center [784, 237] width 647 height 24
click at [607, 439] on span "ПетроАльянс Самара - ремонт оборудования" at bounding box center [784, 439] width 628 height 11
type input "ПетроАльянс Самара - ремонт оборудования"
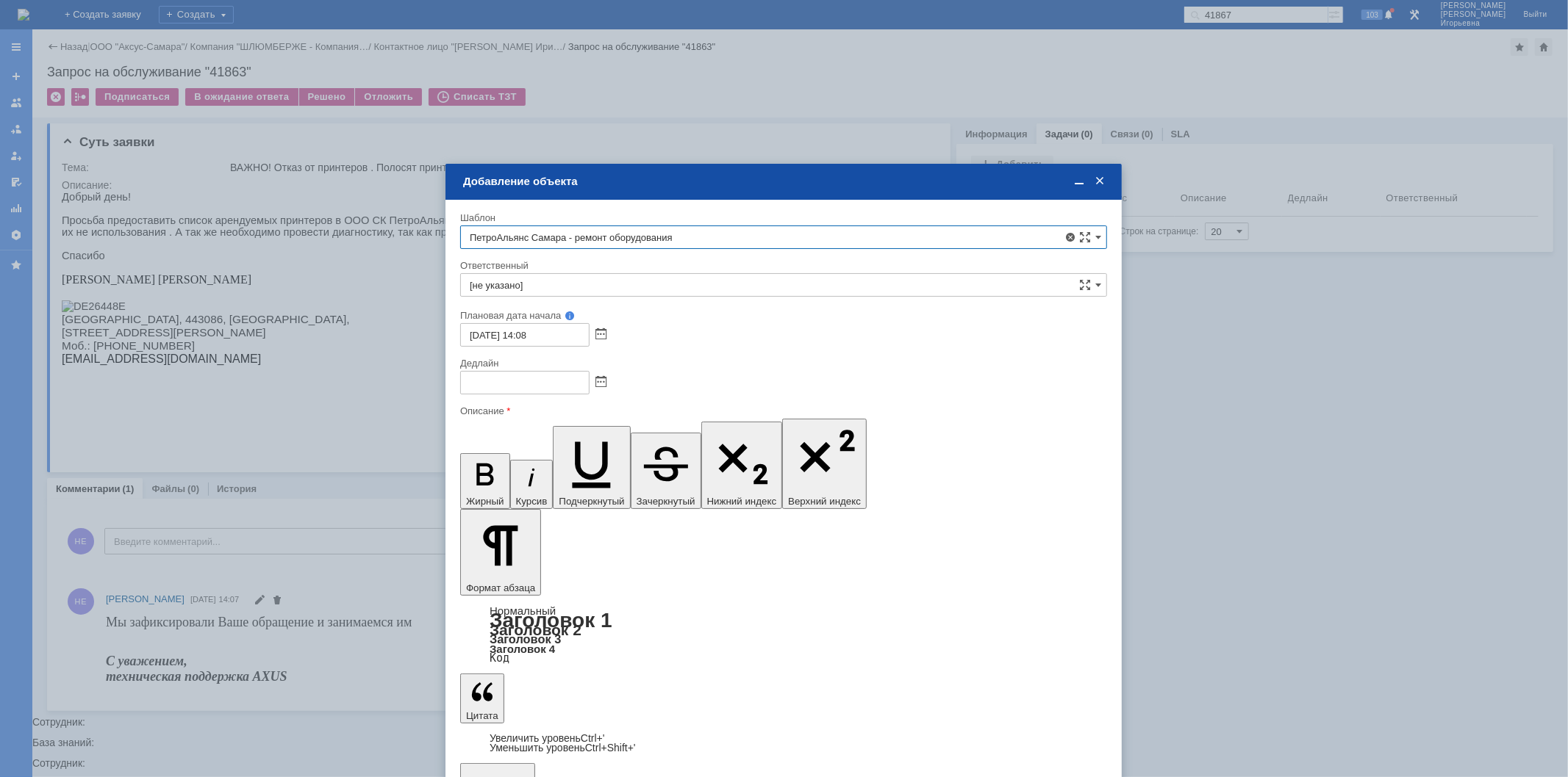
type input "Носенков Александр"
type input "18.09.2025 23:08"
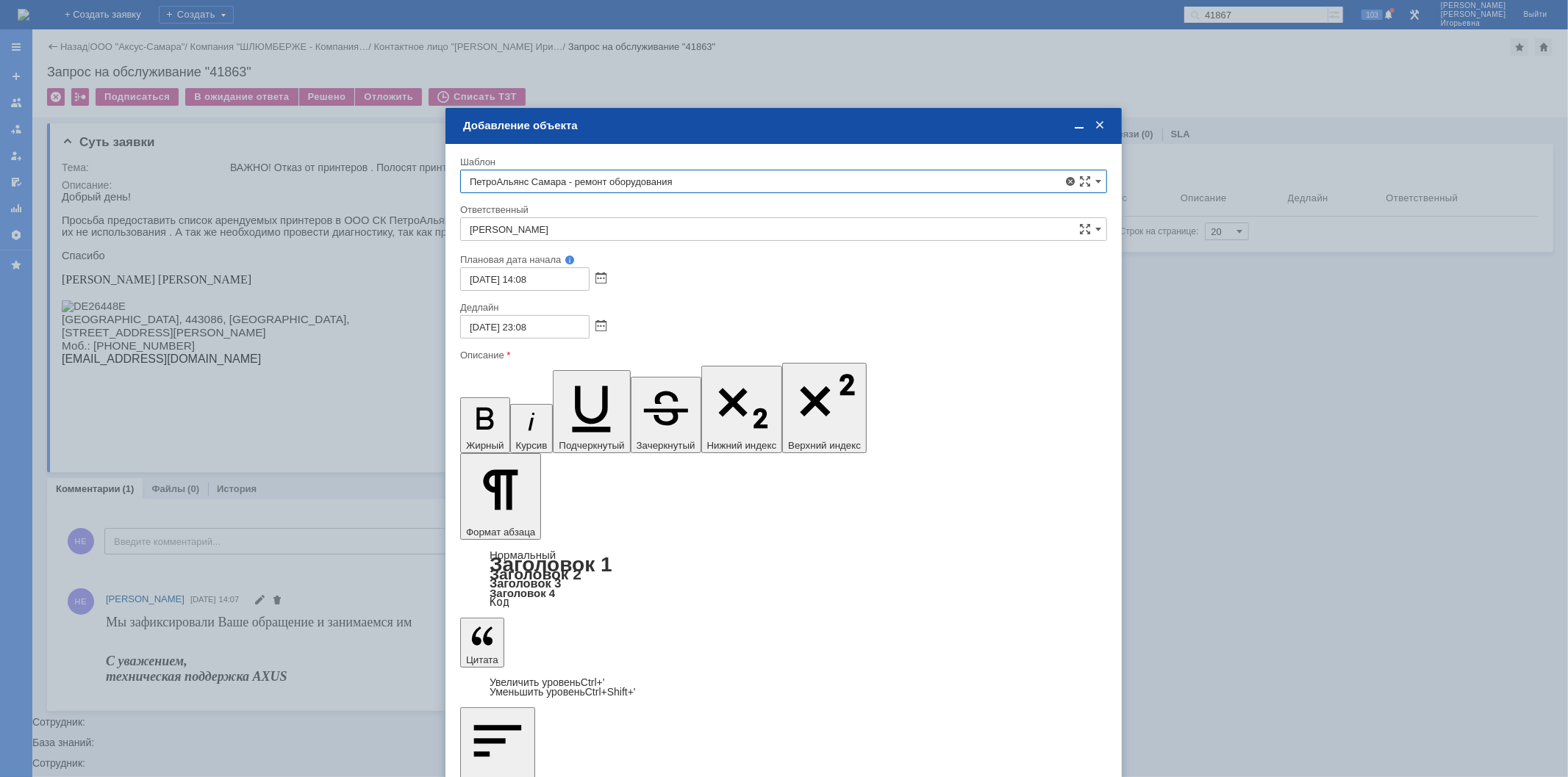
type input "ПетроАльянс Самара - ремонт оборудования"
click at [562, 225] on input "Носенков Александр" at bounding box center [784, 229] width 647 height 24
click at [548, 339] on span "Кубышкин Александр Анатольевич" at bounding box center [784, 336] width 628 height 11
type input "Кубышкин Александр Анатольевич"
click at [604, 324] on span at bounding box center [600, 326] width 11 height 11
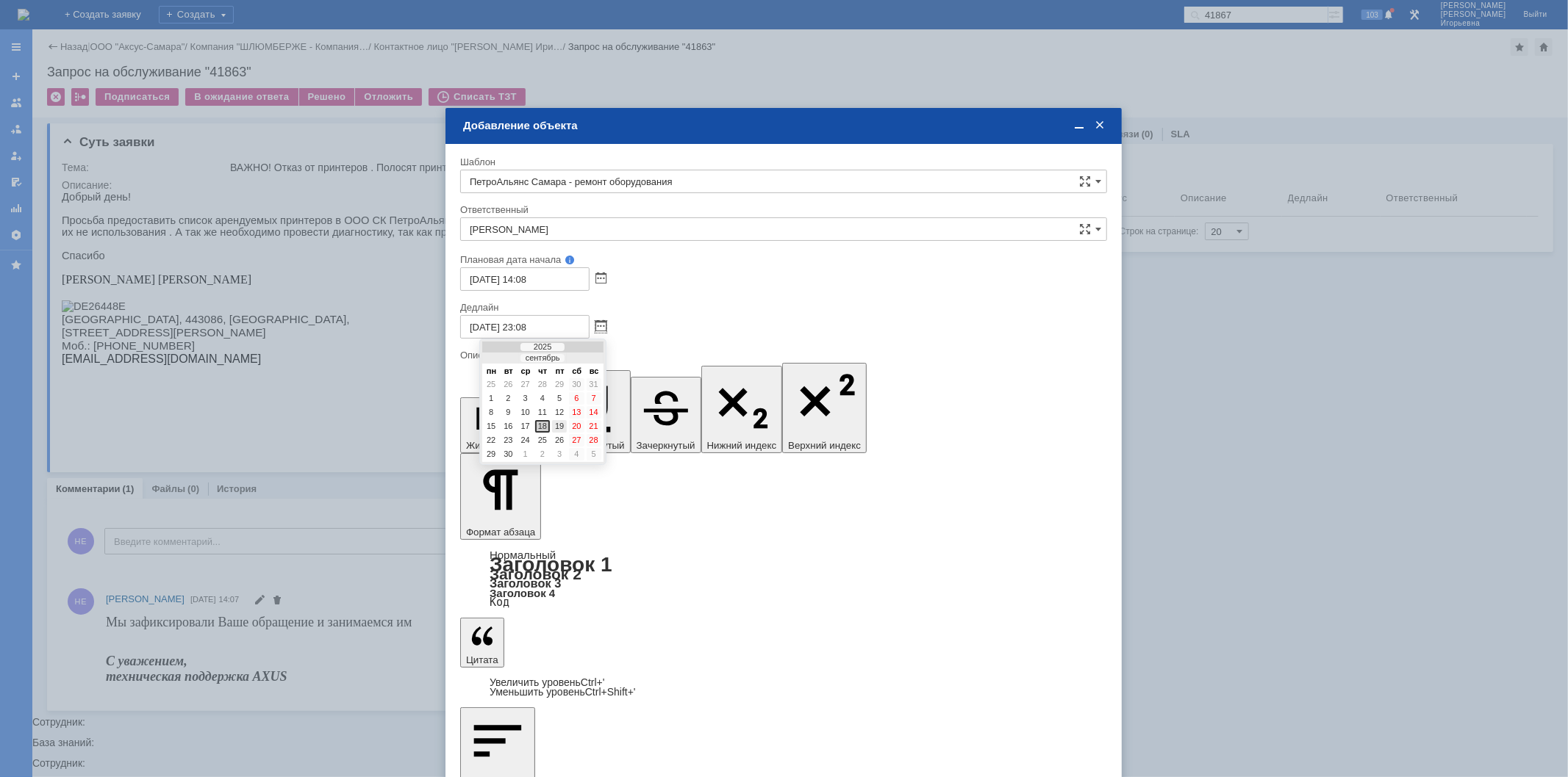
drag, startPoint x: 556, startPoint y: 425, endPoint x: 114, endPoint y: 6, distance: 609.0
click at [556, 425] on div "19" at bounding box center [559, 427] width 15 height 12
click at [524, 325] on input "19.09.2025 23:08" at bounding box center [525, 327] width 130 height 24
type input "19.09.2025 17:08"
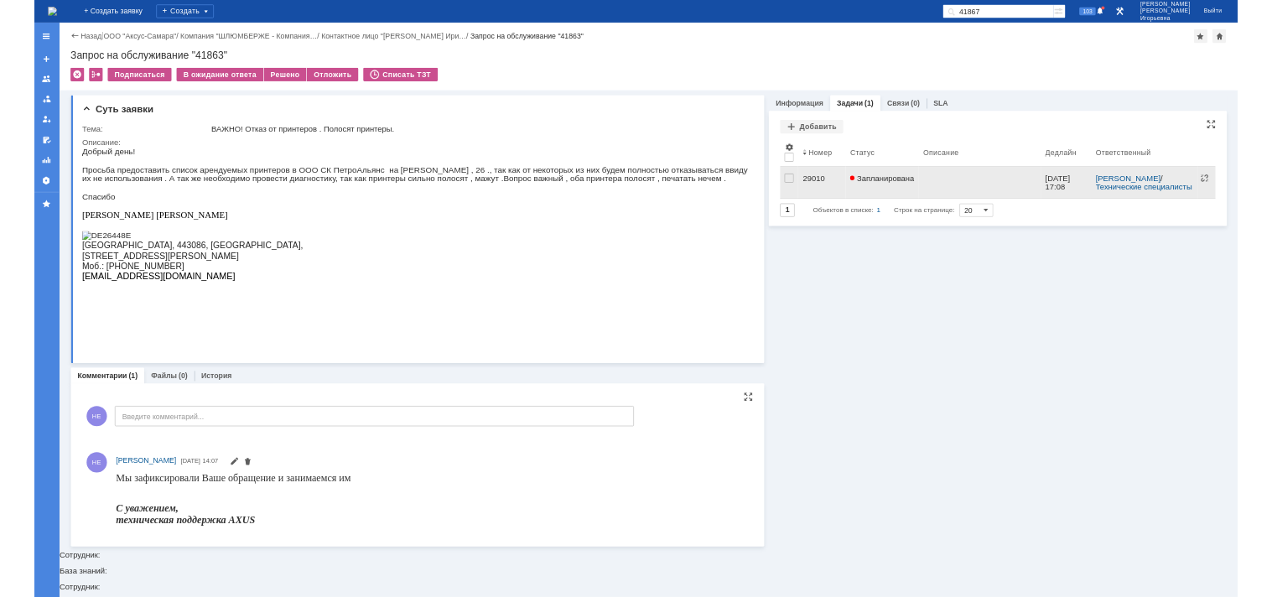
scroll to position [0, 0]
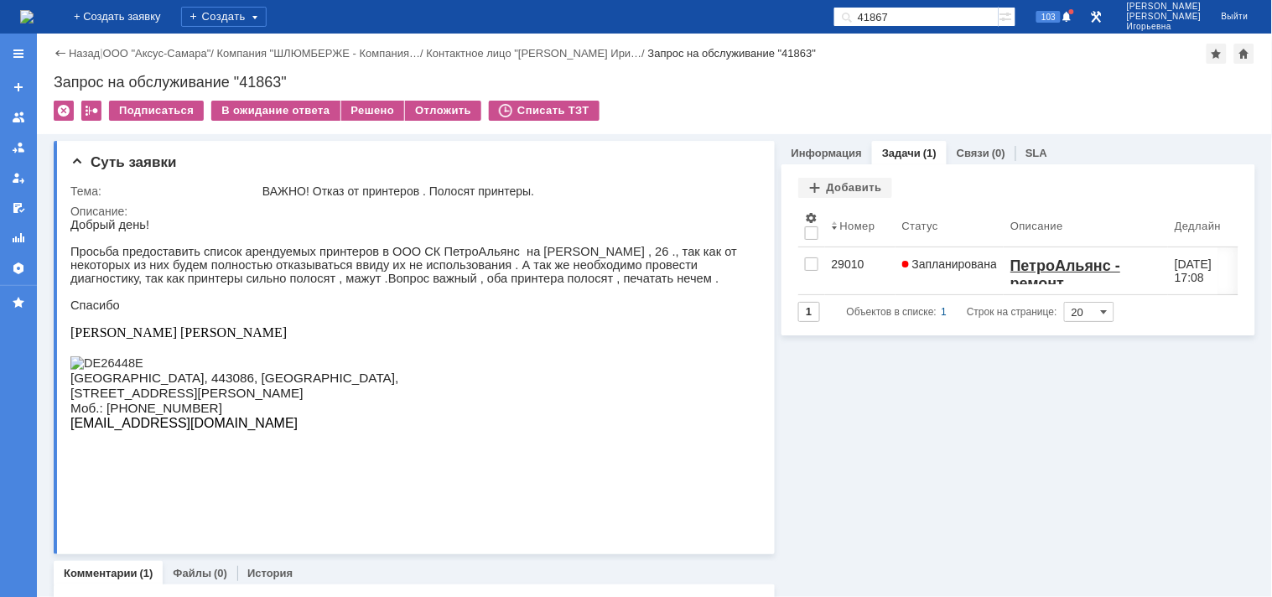
click at [34, 21] on img at bounding box center [26, 16] width 13 height 13
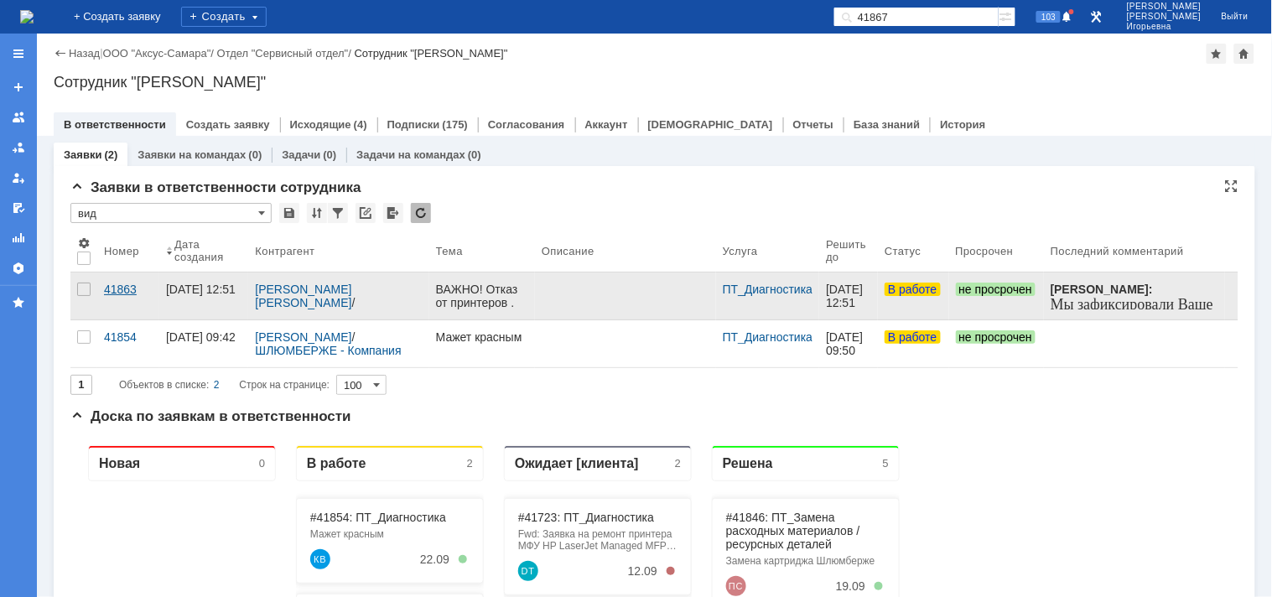
click at [117, 291] on div "41863" at bounding box center [128, 289] width 49 height 13
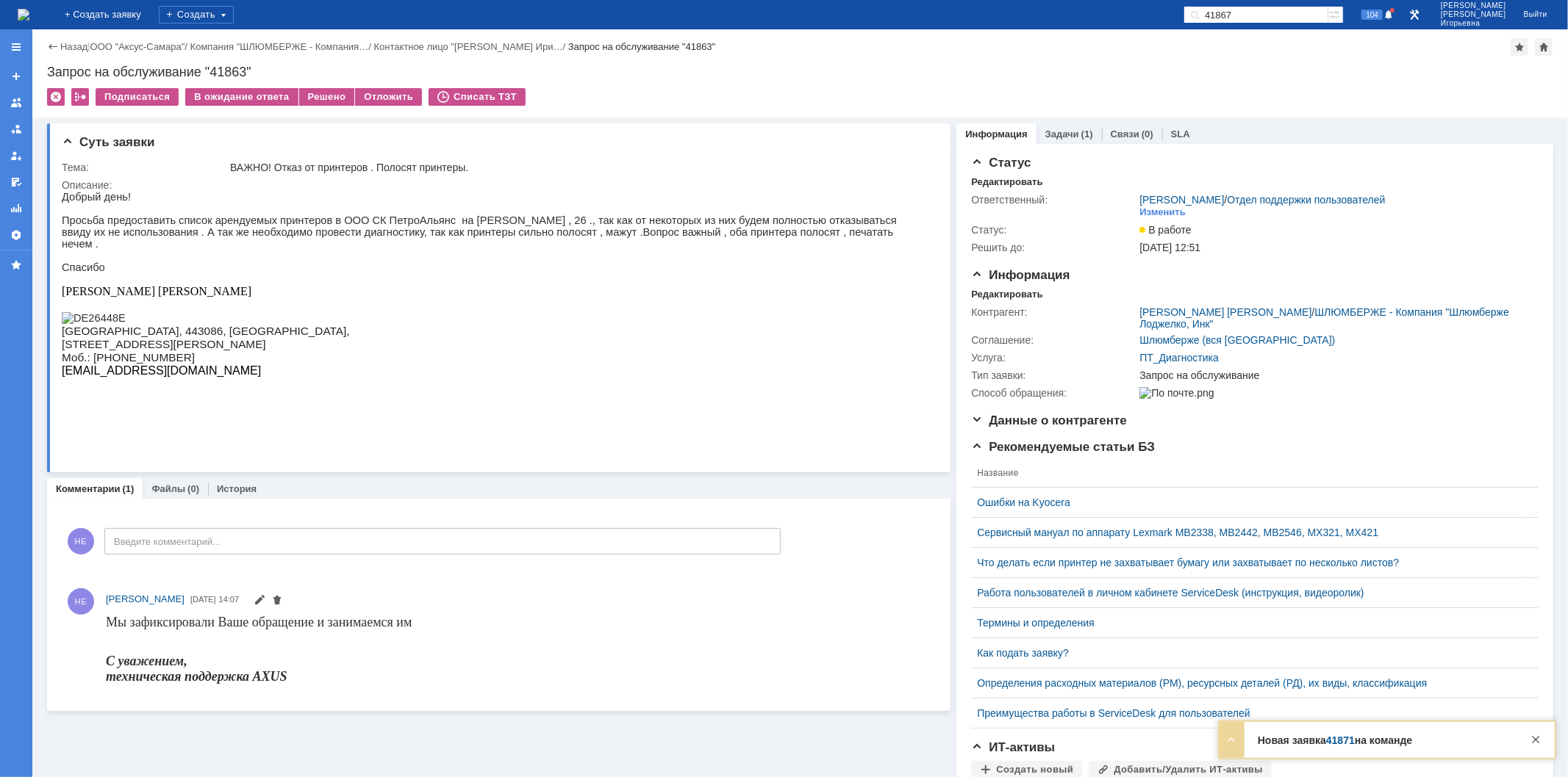
click at [30, 18] on img at bounding box center [23, 14] width 11 height 11
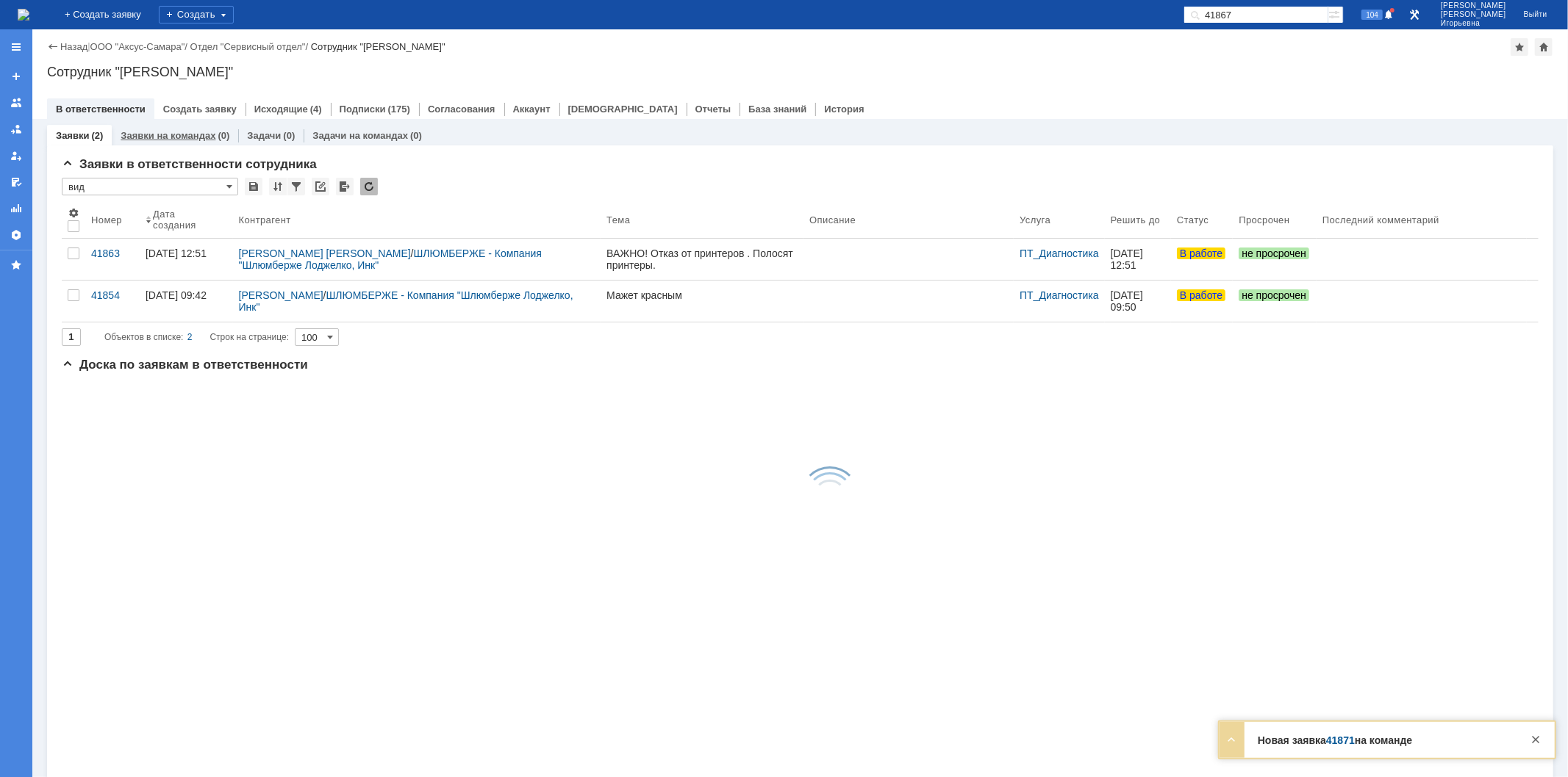
click at [171, 132] on link "Заявки на командах" at bounding box center [168, 135] width 95 height 11
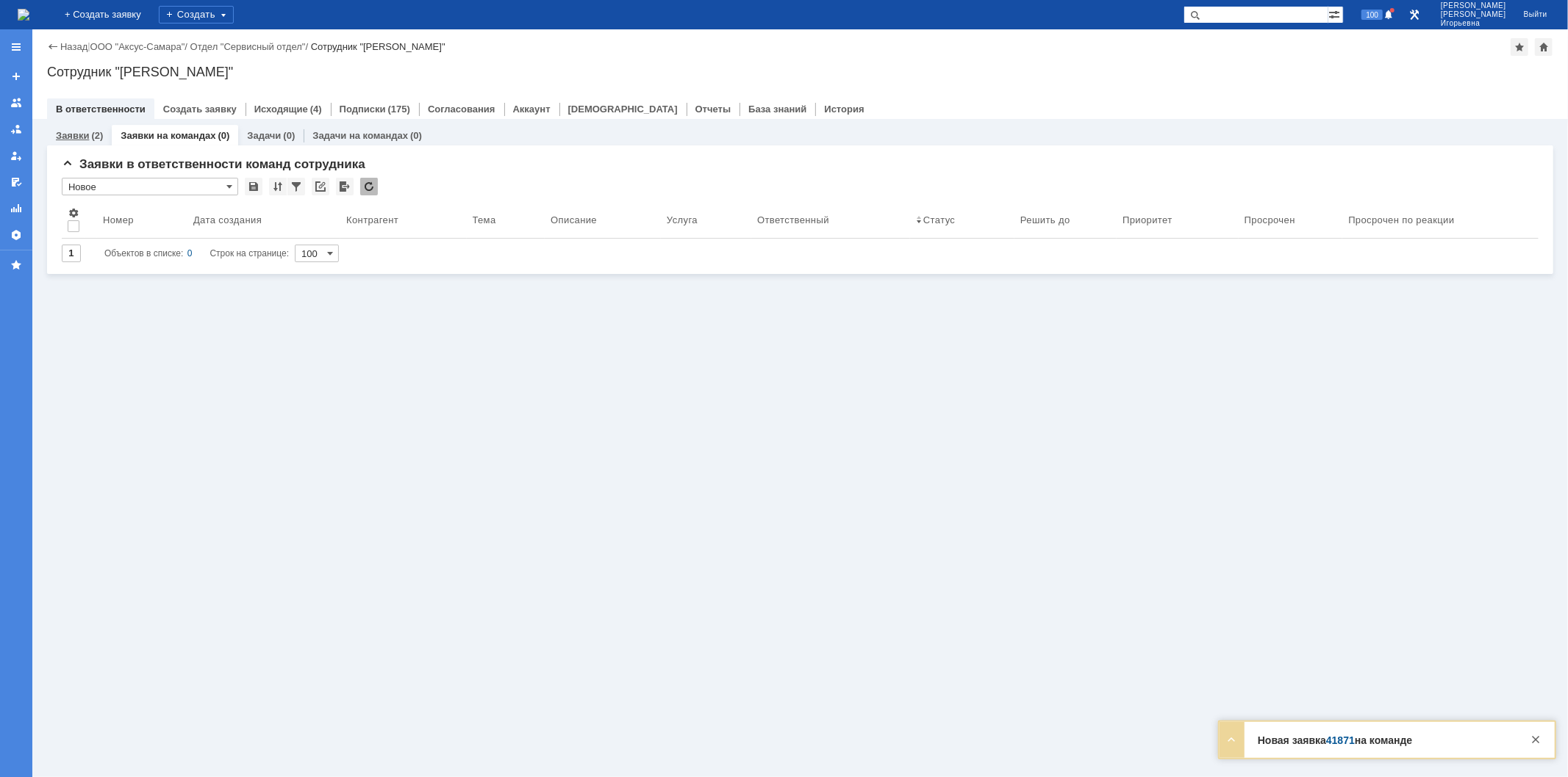
drag, startPoint x: 89, startPoint y: 125, endPoint x: 75, endPoint y: 130, distance: 14.9
click at [89, 125] on div "Заявки (2)" at bounding box center [80, 136] width 65 height 21
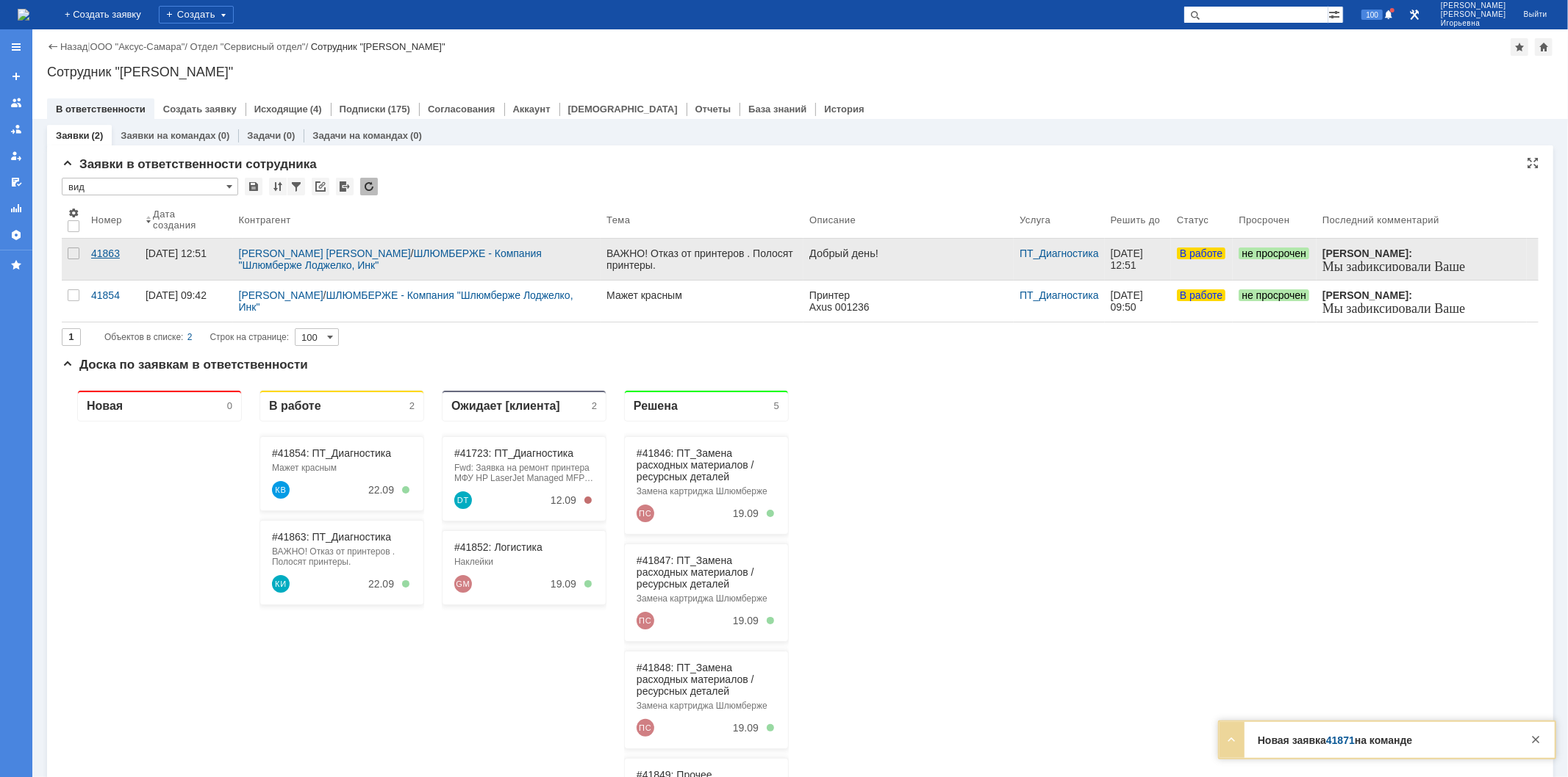
click at [111, 248] on div "41863" at bounding box center [112, 253] width 43 height 11
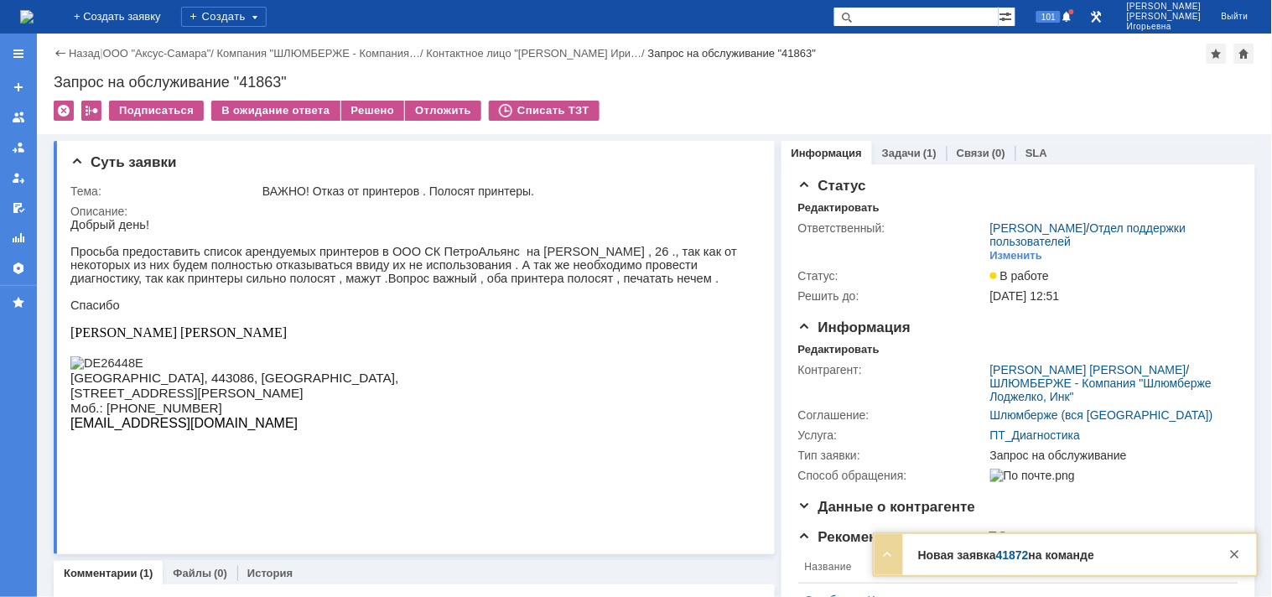
click at [34, 15] on img at bounding box center [26, 16] width 13 height 13
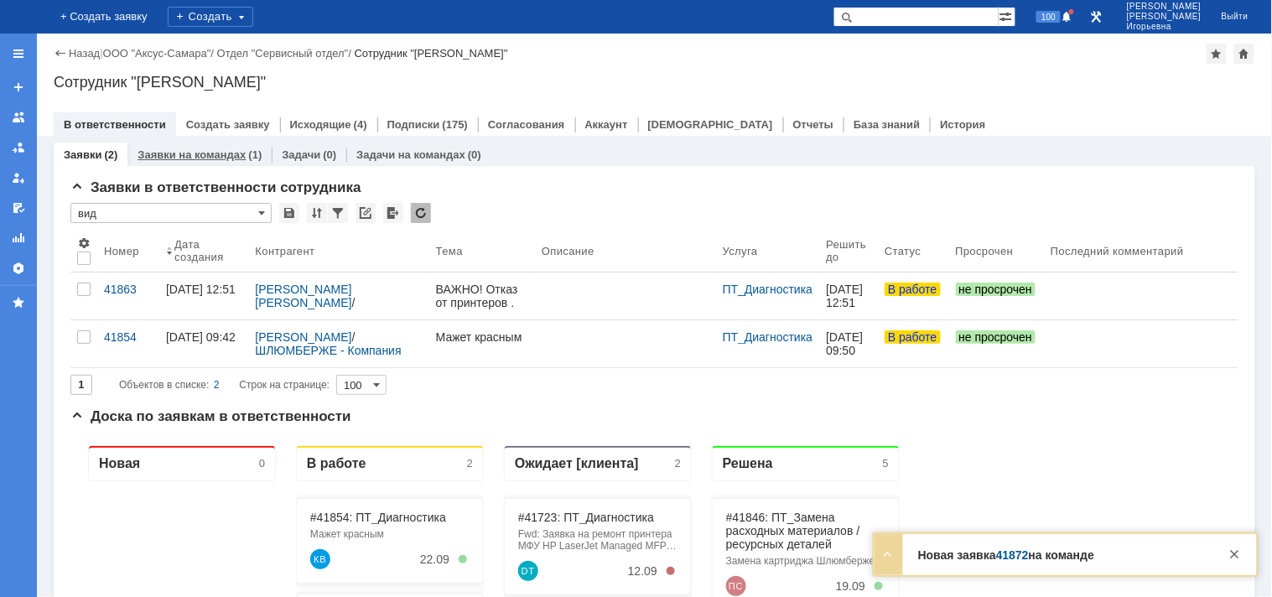
click at [205, 154] on link "Заявки на командах" at bounding box center [192, 154] width 108 height 13
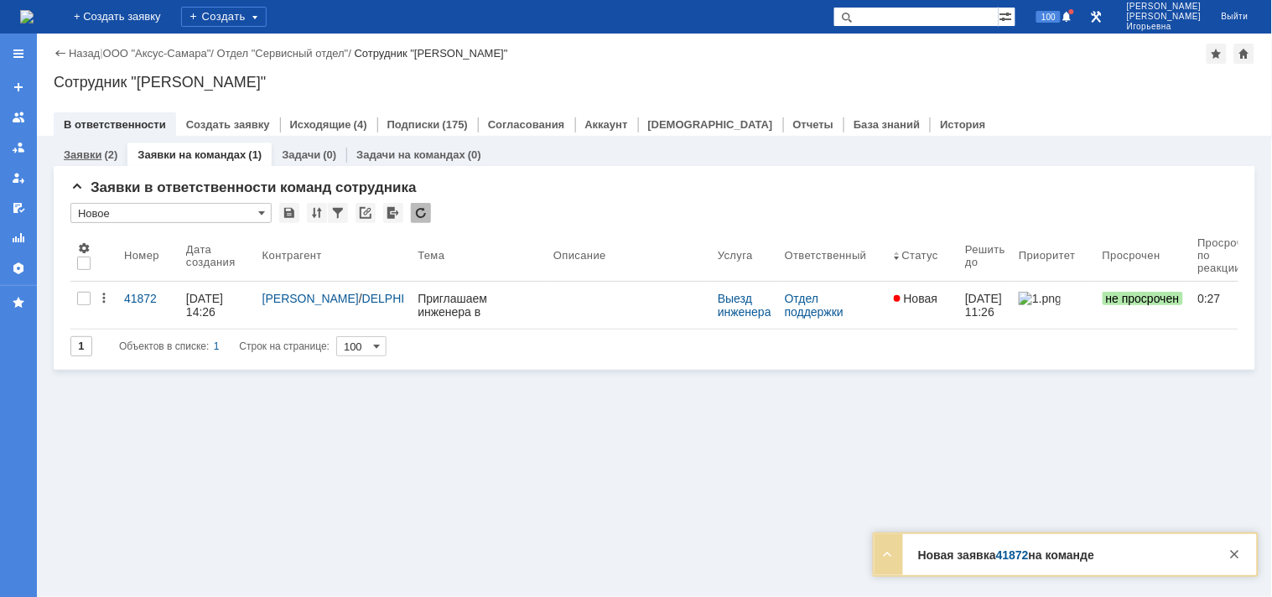
click at [93, 155] on link "Заявки" at bounding box center [83, 154] width 38 height 13
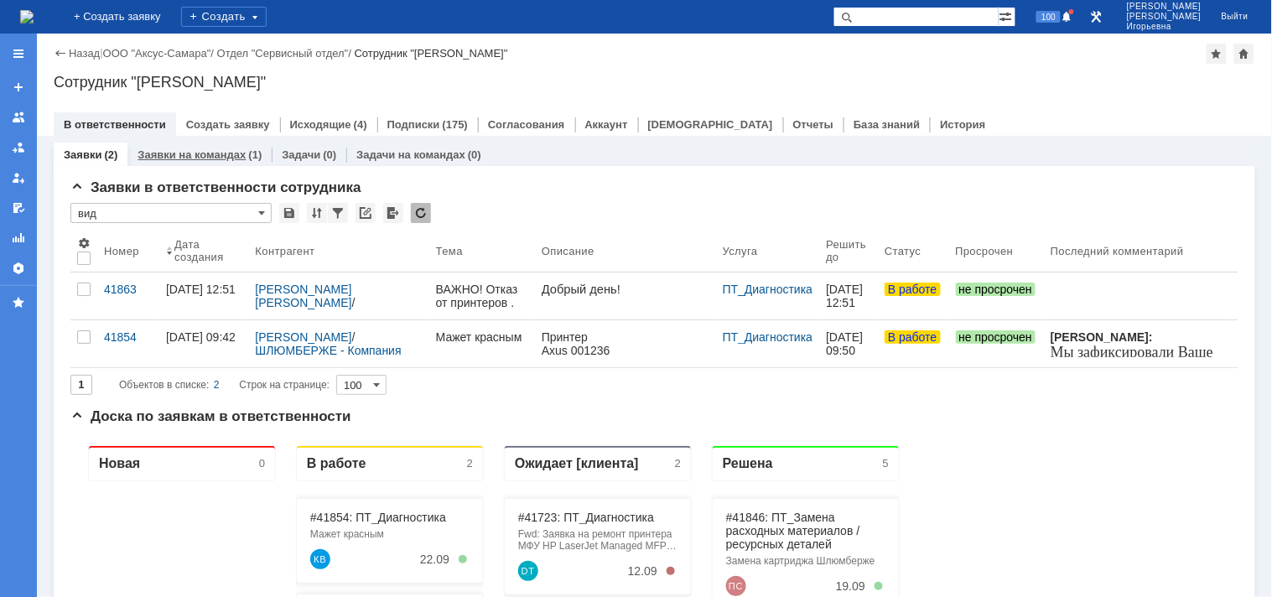
click at [204, 158] on link "Заявки на командах" at bounding box center [192, 154] width 108 height 13
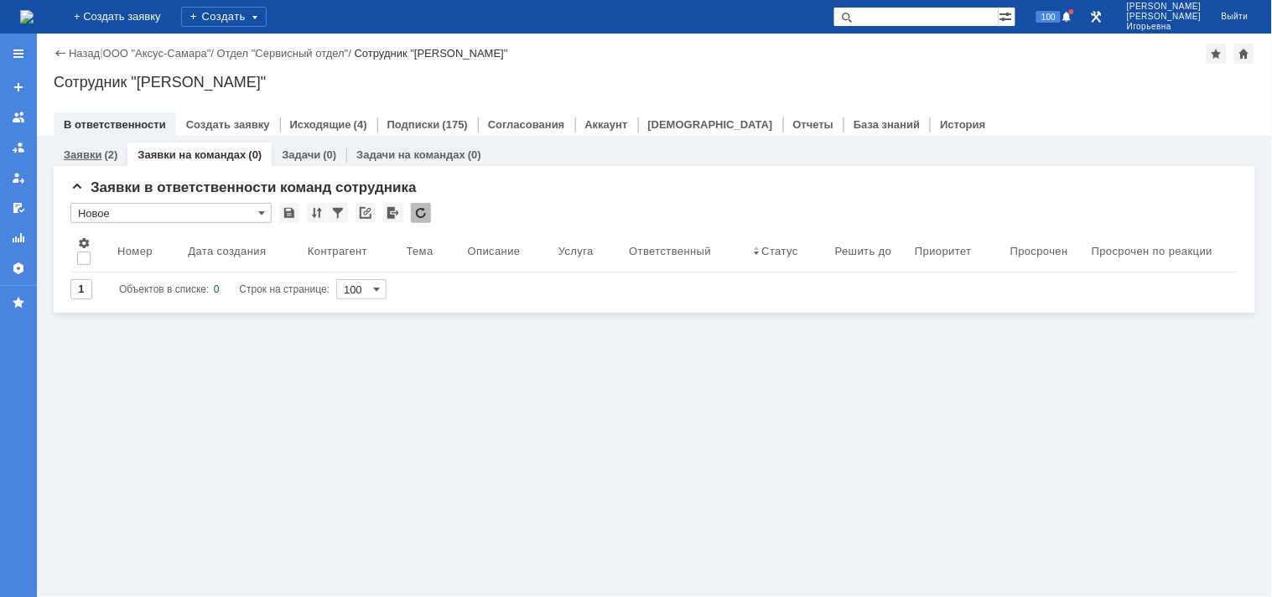
click at [80, 158] on link "Заявки" at bounding box center [83, 154] width 38 height 13
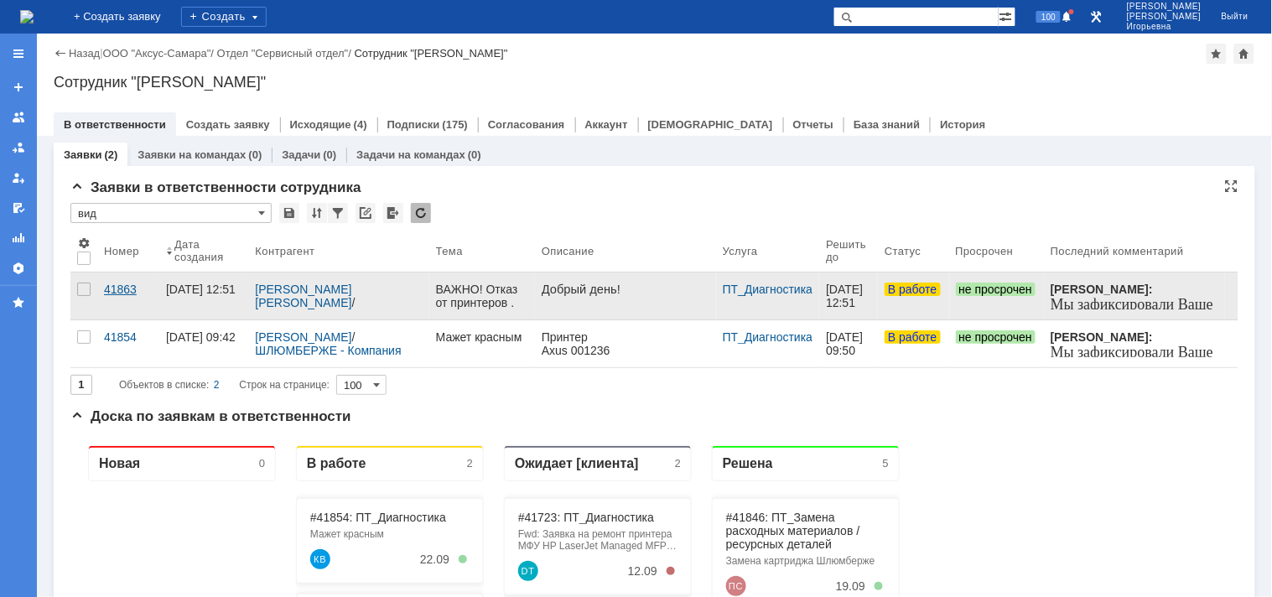
click at [127, 286] on div "41863" at bounding box center [128, 289] width 49 height 13
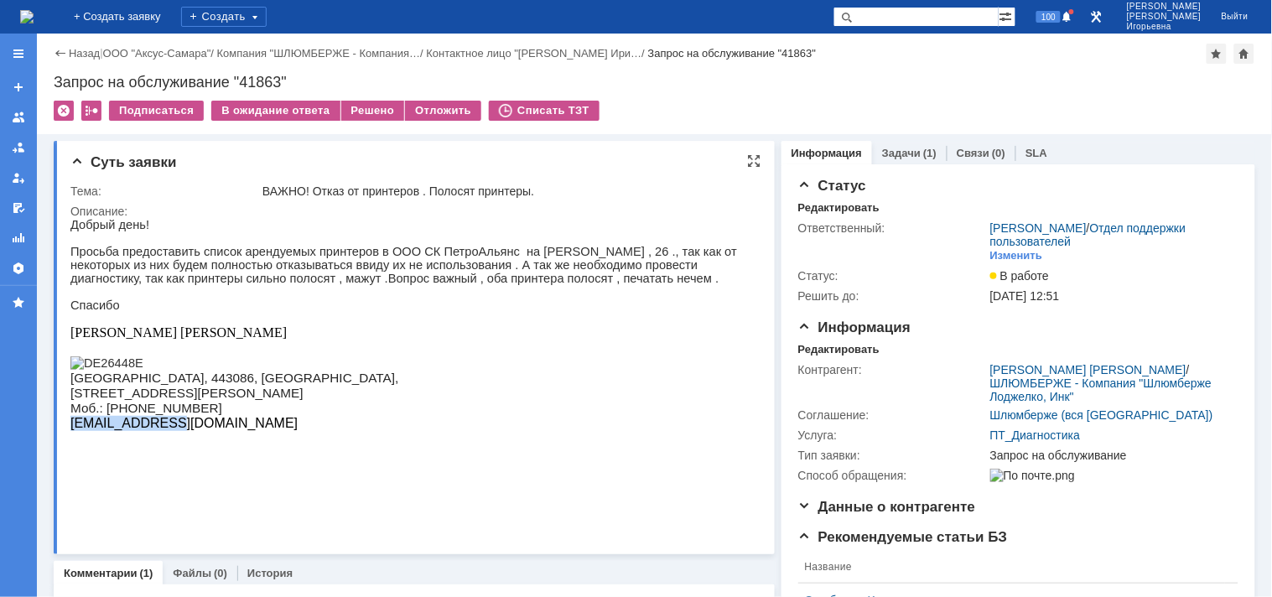
drag, startPoint x: 158, startPoint y: 494, endPoint x: 70, endPoint y: 495, distance: 88.1
click at [70, 430] on p "[EMAIL_ADDRESS][DOMAIN_NAME]" at bounding box center [408, 422] width 676 height 15
copy span "[EMAIL_ADDRESS][DOMAIN_NAME]"
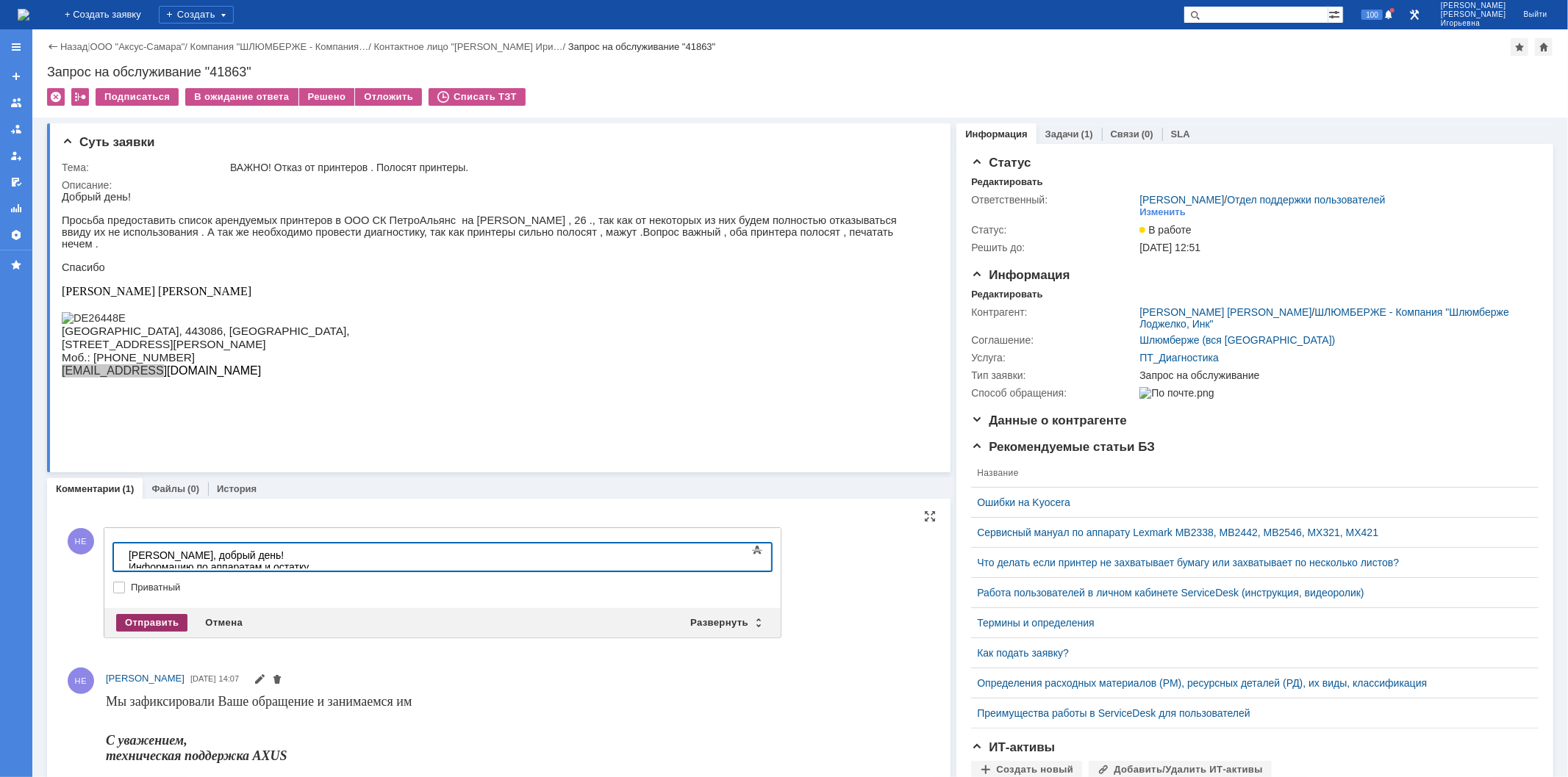
click at [132, 522] on div "Отправить" at bounding box center [151, 623] width 71 height 18
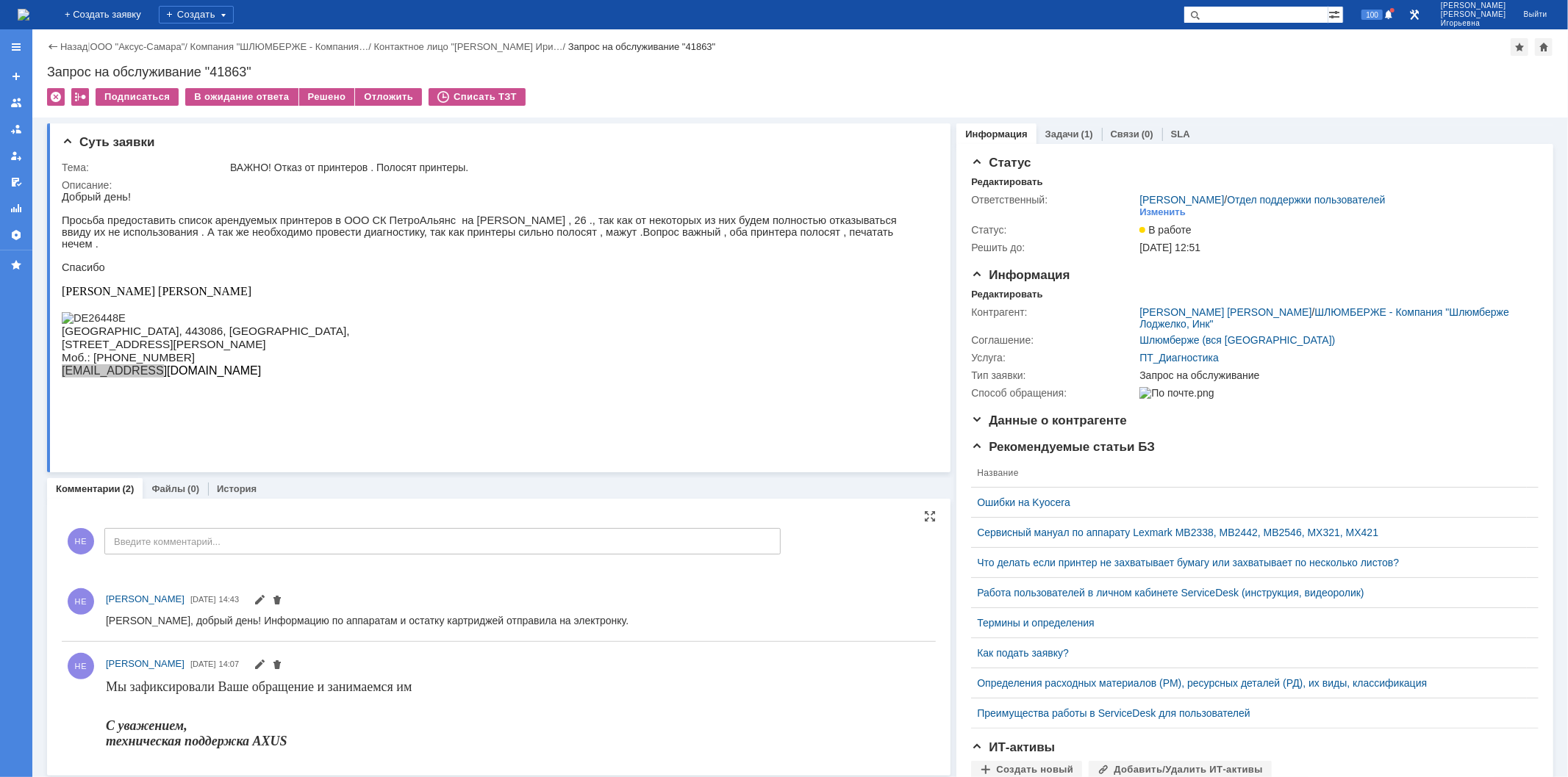
click at [30, 17] on img at bounding box center [23, 14] width 11 height 11
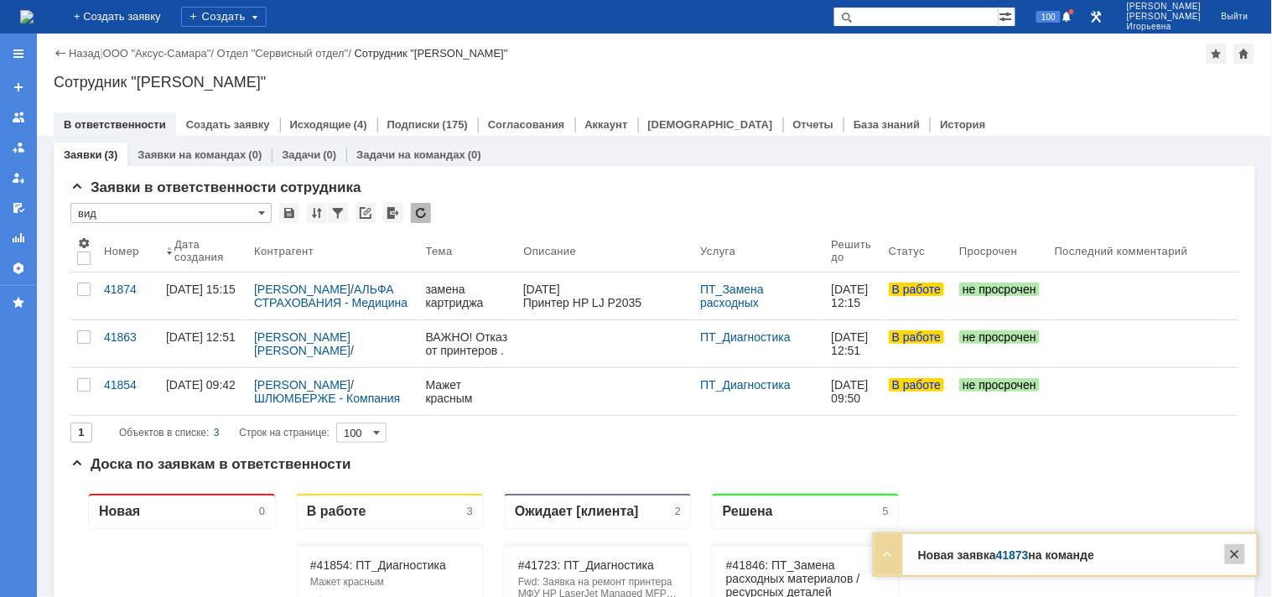
click at [1231, 555] on div at bounding box center [1235, 554] width 20 height 20
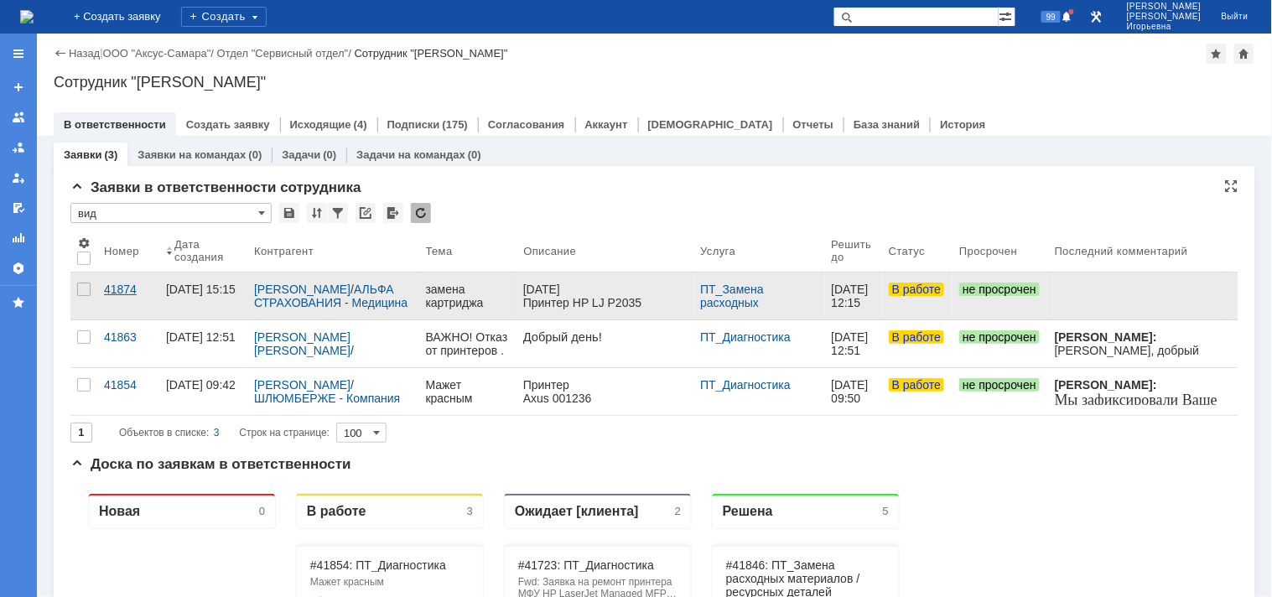
click at [120, 283] on div "41874" at bounding box center [128, 289] width 49 height 13
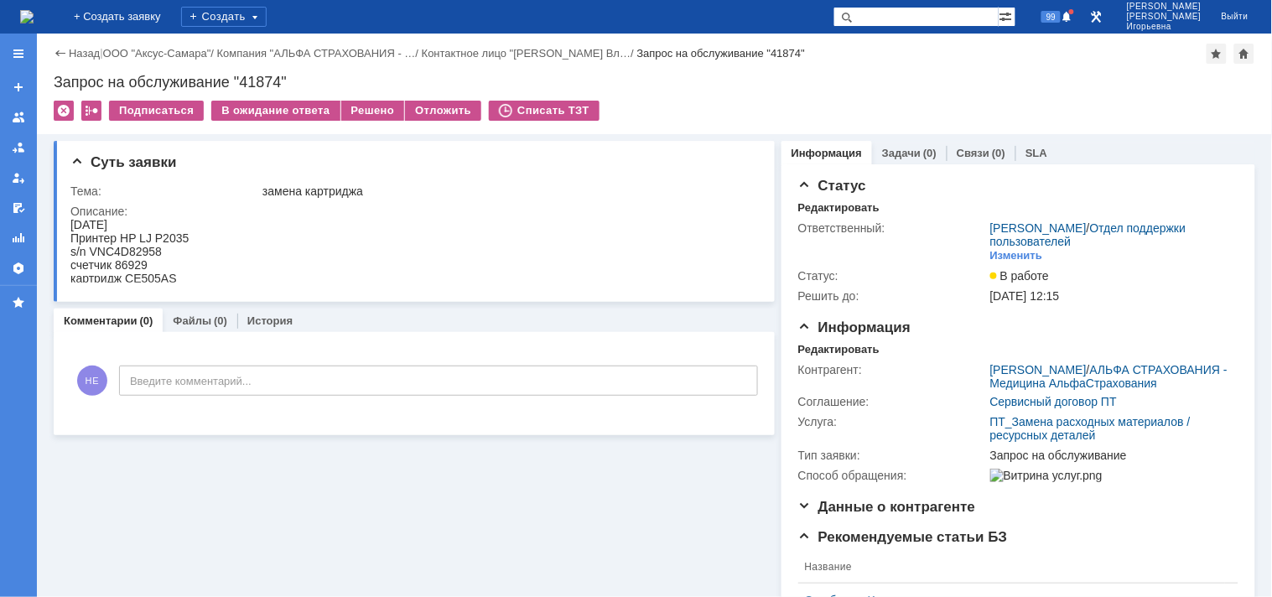
click at [153, 247] on div "s/n VNC4D82958" at bounding box center [129, 250] width 118 height 13
copy div "VNC4D82958"
click at [271, 81] on div "Запрос на обслуживание "41874"" at bounding box center [655, 82] width 1202 height 17
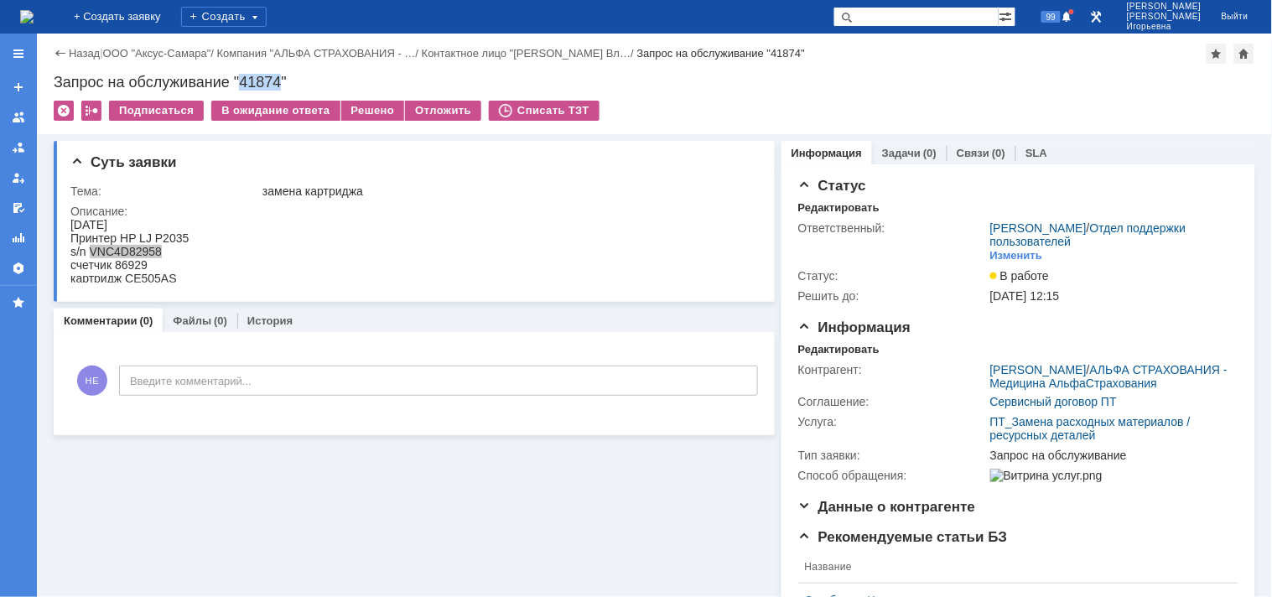
copy div "41874"
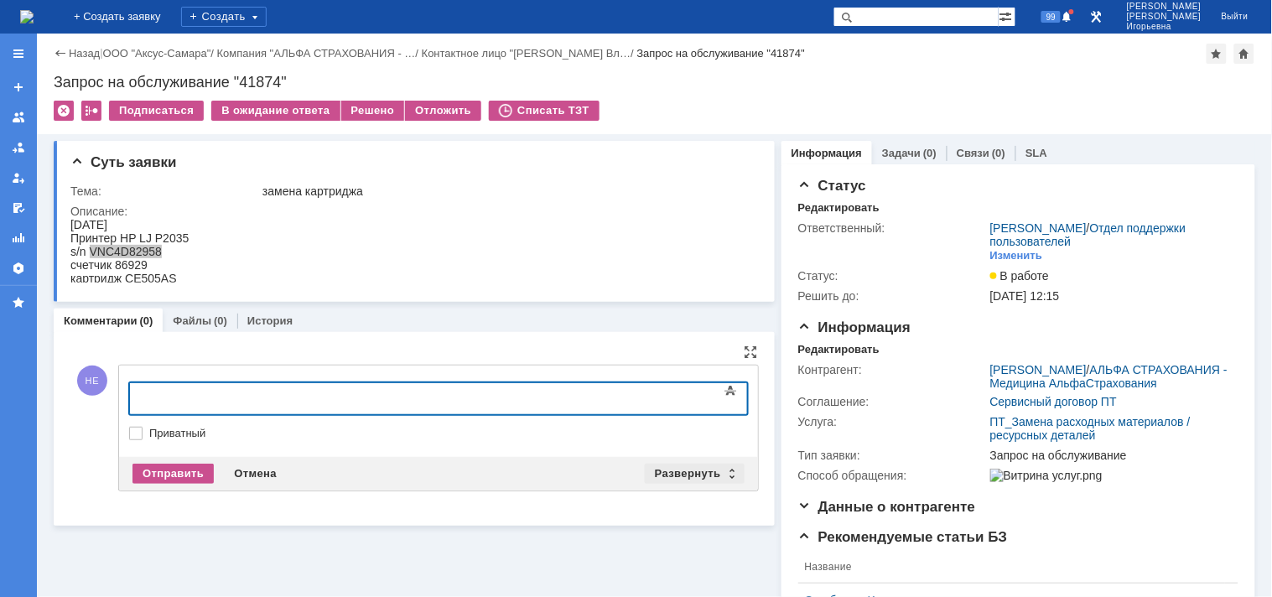
click at [723, 465] on div "Развернуть" at bounding box center [695, 474] width 100 height 20
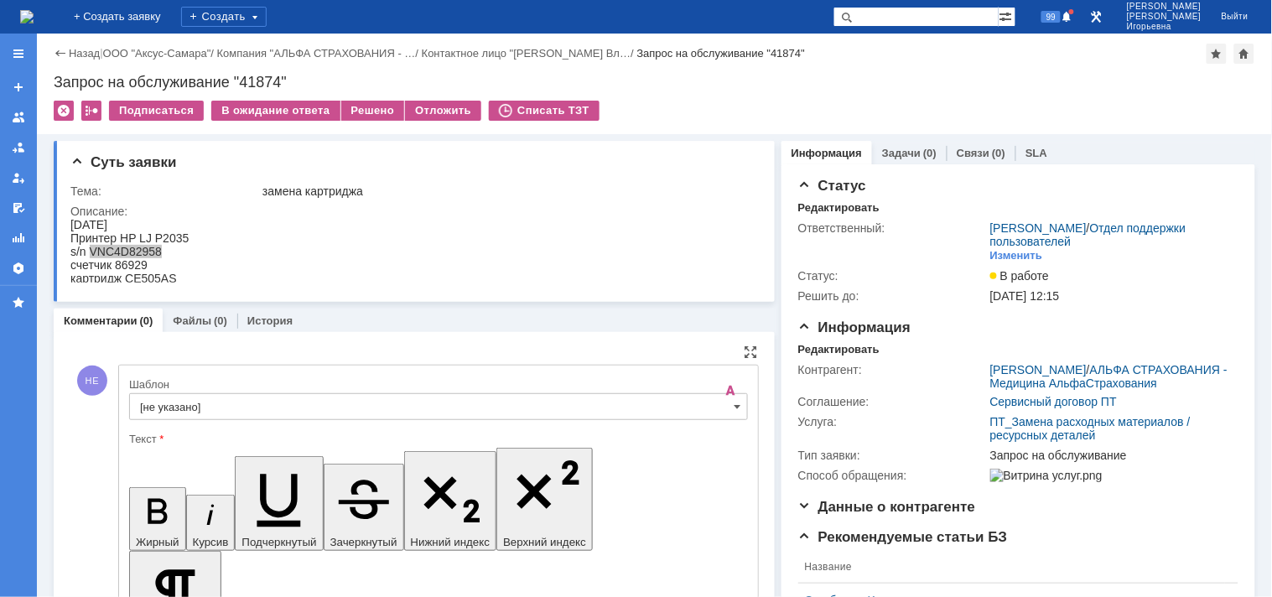
click at [724, 404] on input "[не указано]" at bounding box center [438, 406] width 619 height 27
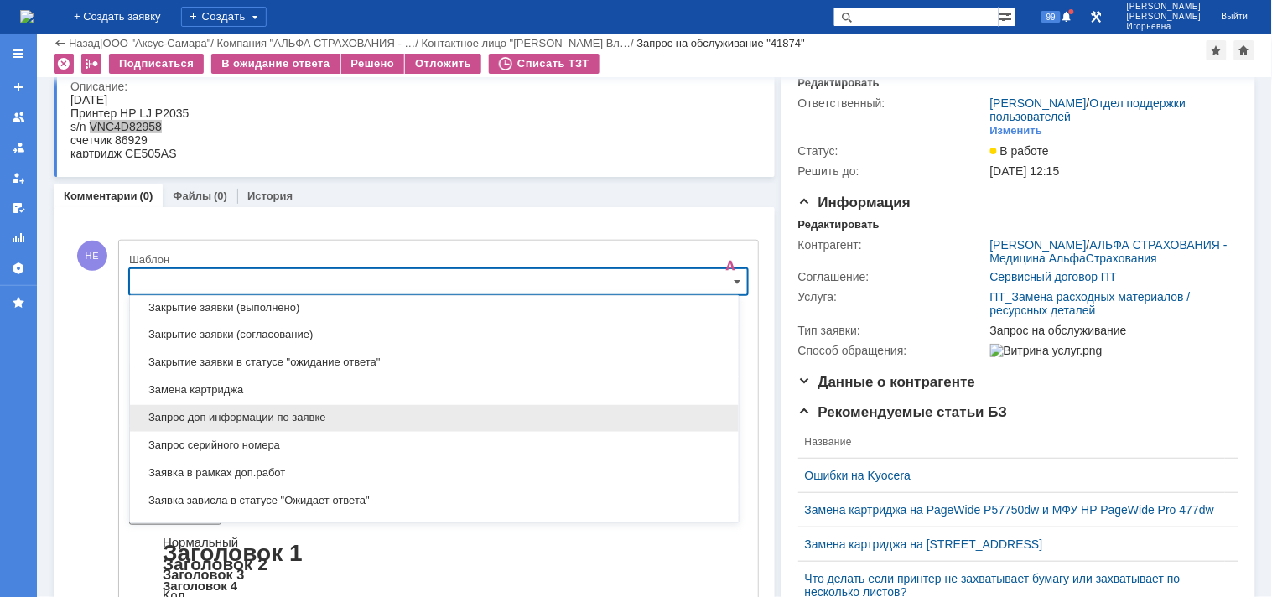
scroll to position [773, 0]
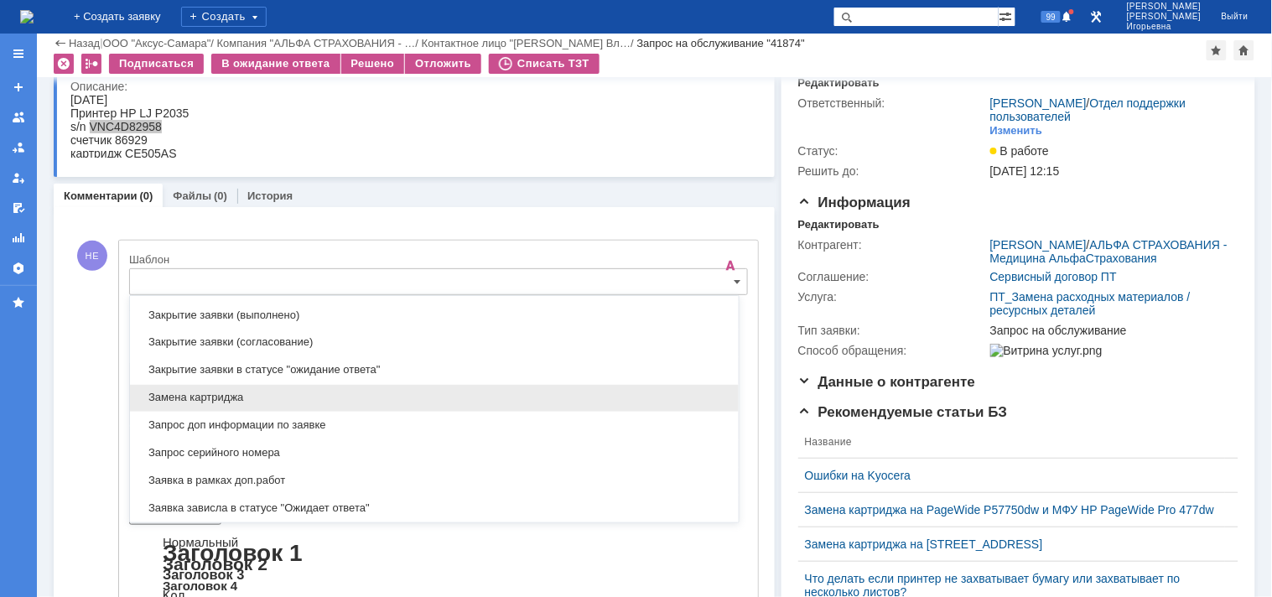
drag, startPoint x: 166, startPoint y: 397, endPoint x: 36, endPoint y: 25, distance: 394.4
click at [166, 397] on span "Замена картриджа" at bounding box center [434, 398] width 589 height 13
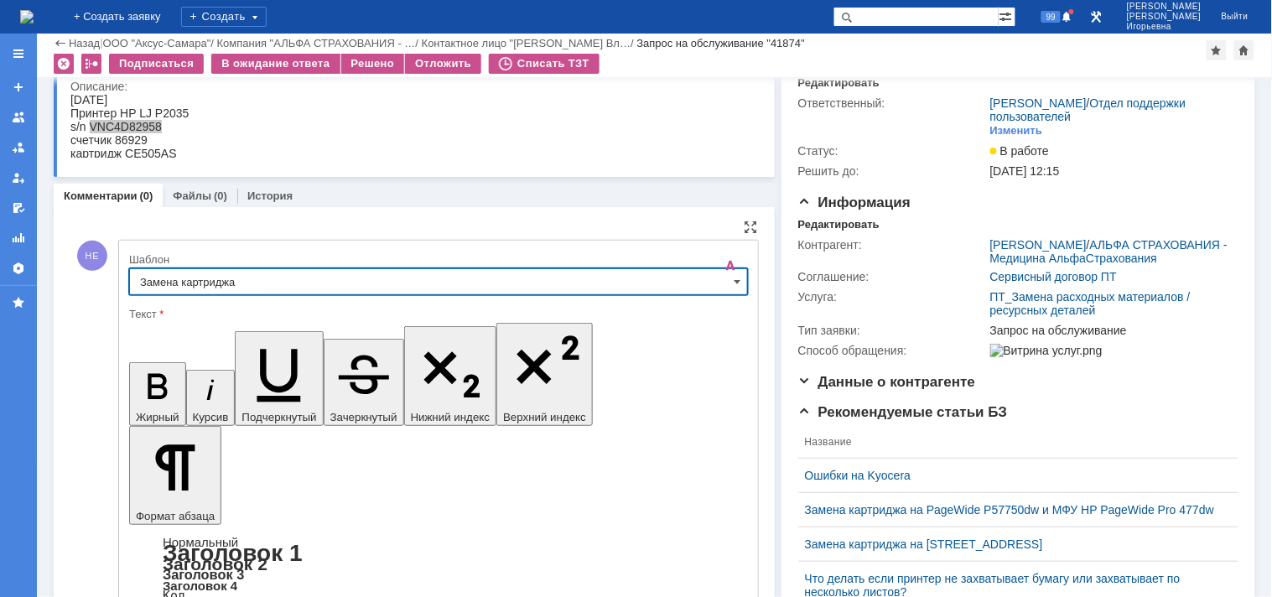
type input "Замена картриджа"
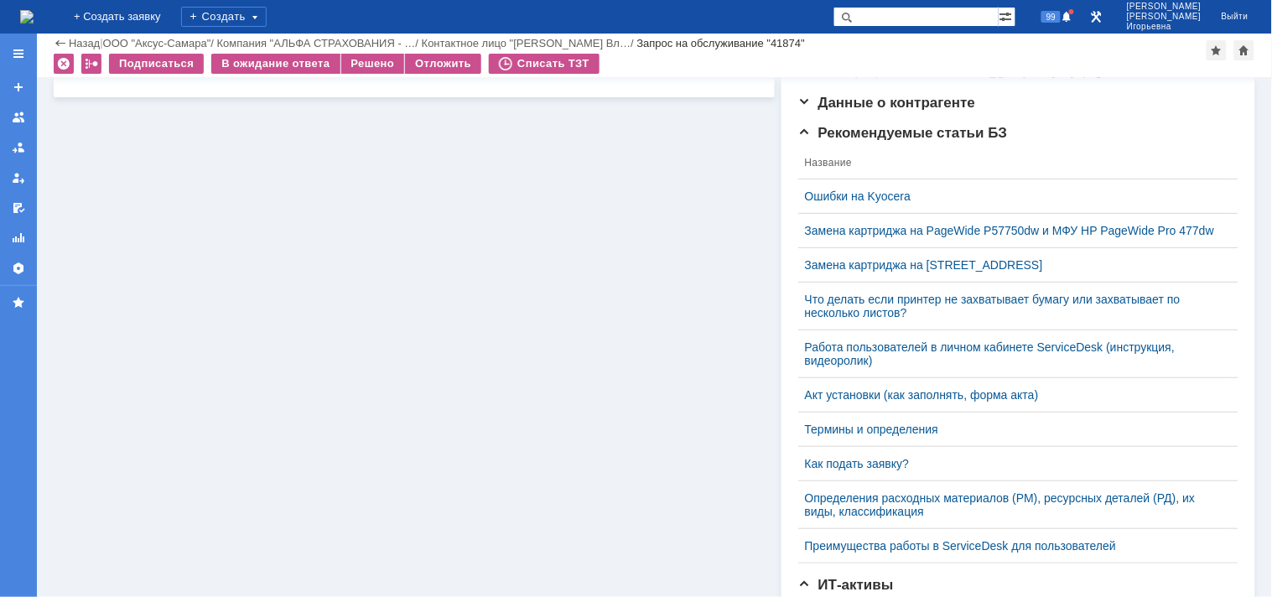
scroll to position [0, 0]
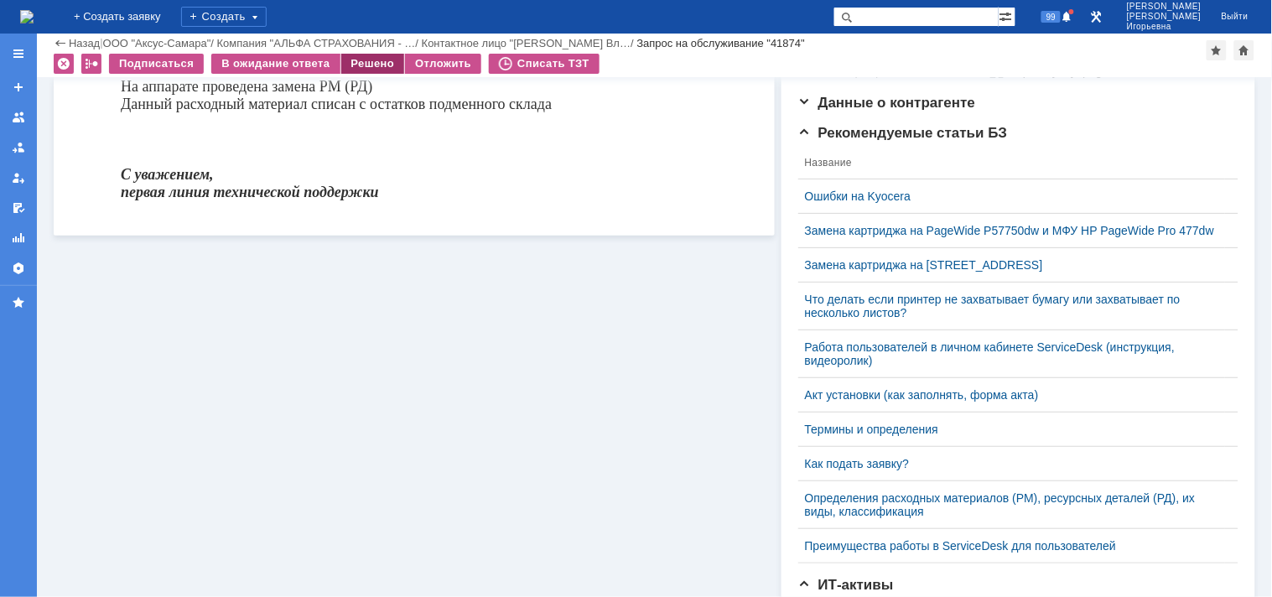
click at [376, 55] on div "Решено" at bounding box center [373, 64] width 64 height 20
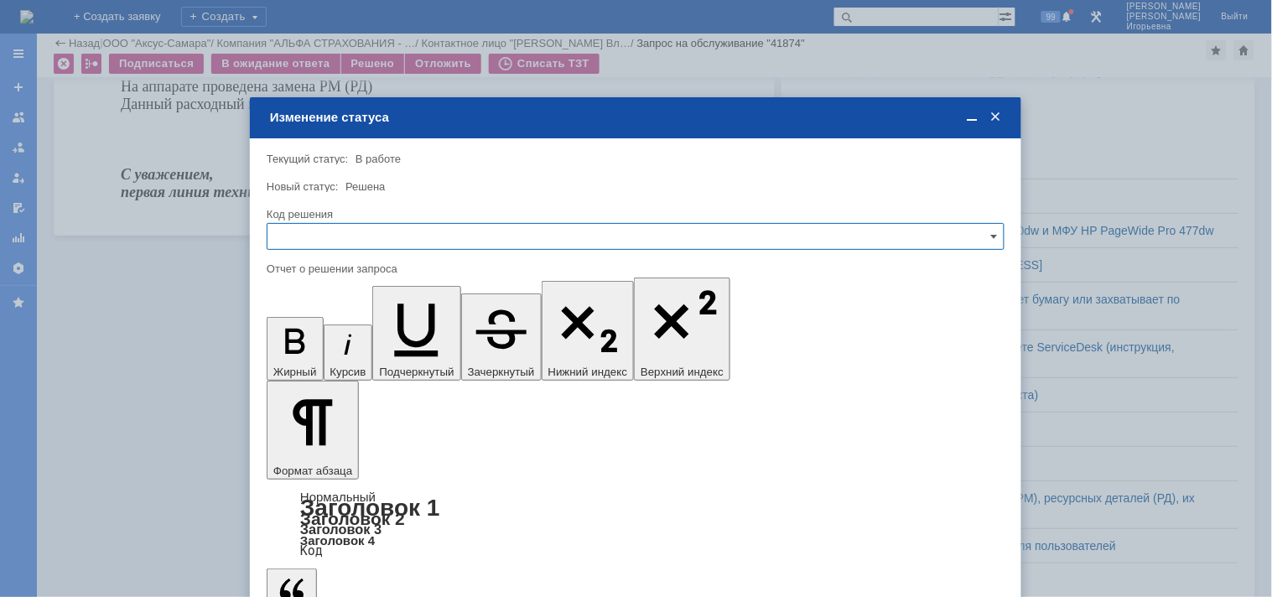
click at [322, 226] on input "text" at bounding box center [636, 236] width 738 height 27
click at [320, 346] on span "Решено" at bounding box center [636, 349] width 716 height 13
type input "Решено"
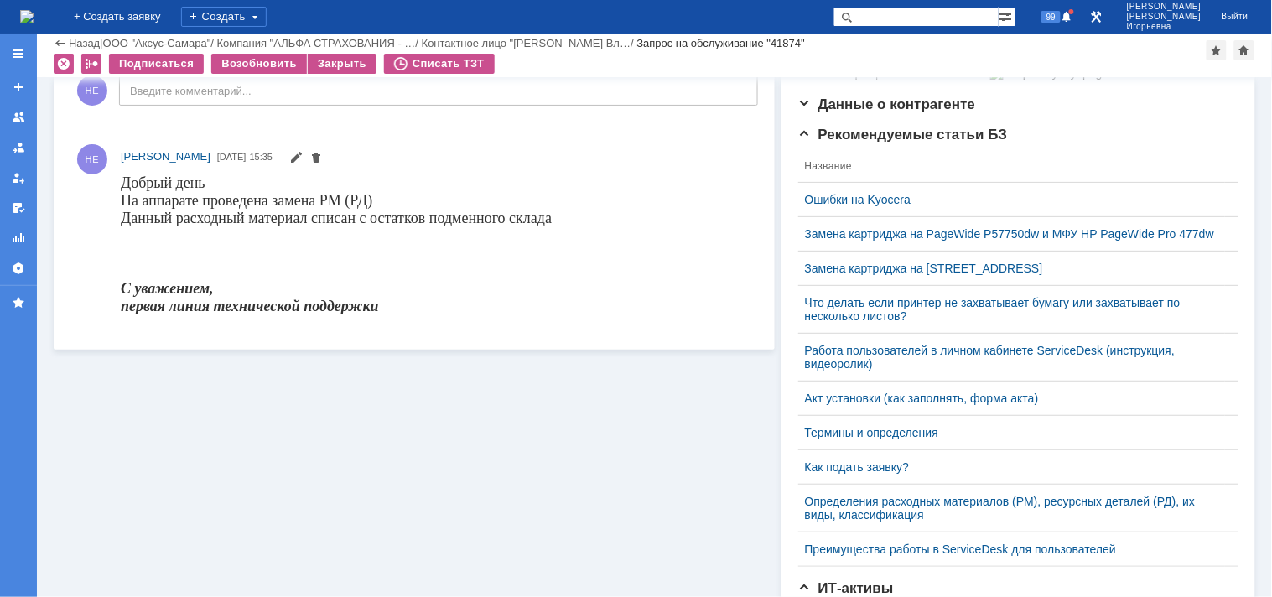
click at [34, 18] on img at bounding box center [26, 16] width 13 height 13
